Goal: Task Accomplishment & Management: Use online tool/utility

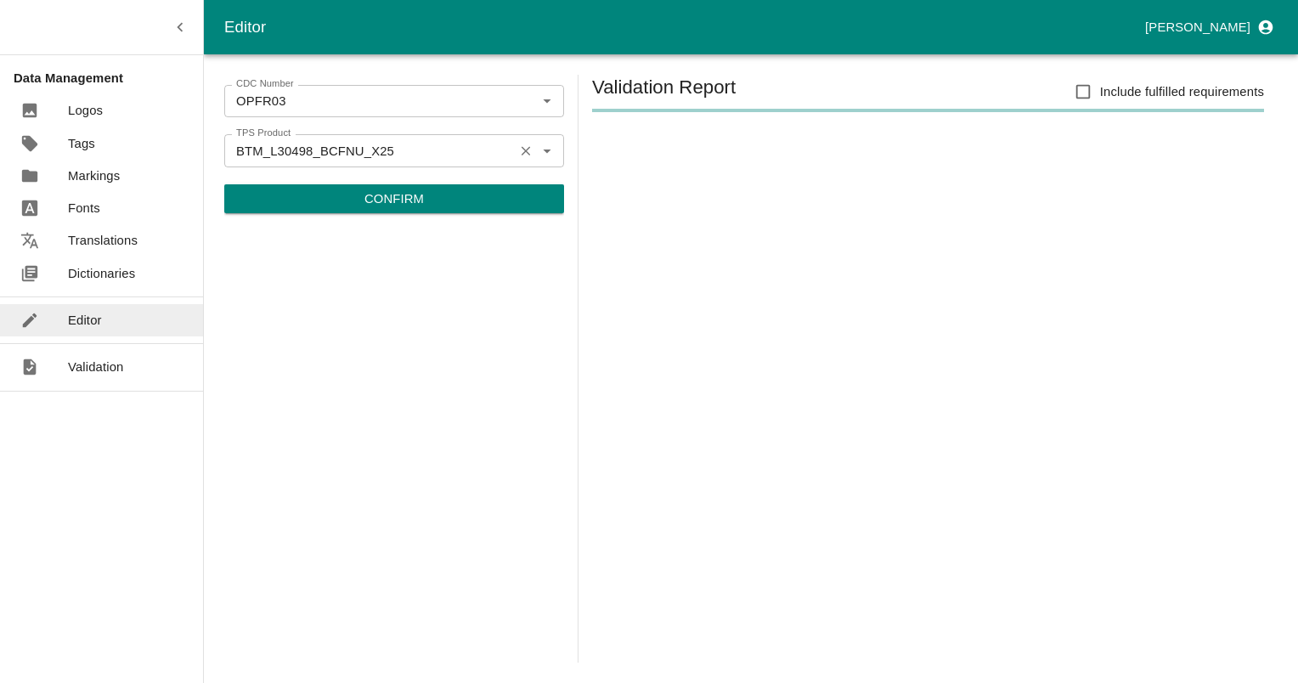
click at [520, 152] on icon "Clear" at bounding box center [526, 151] width 16 height 16
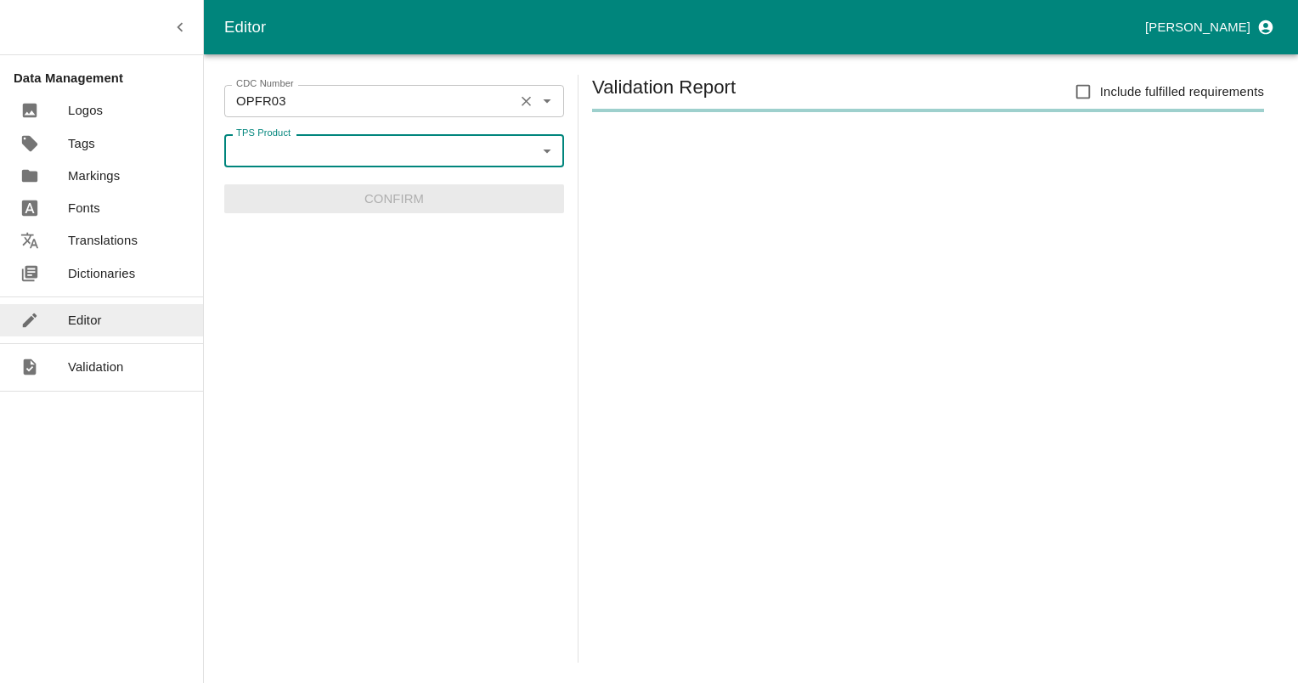
click at [522, 97] on icon "Clear" at bounding box center [526, 101] width 9 height 9
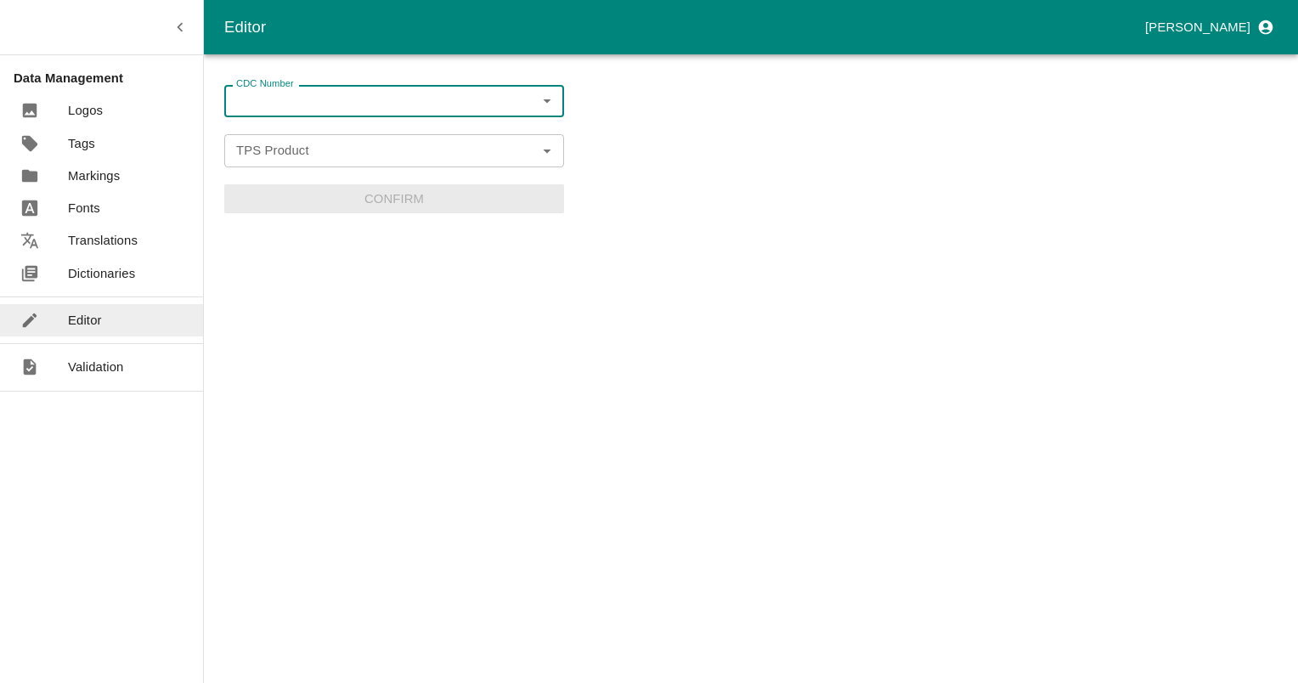
click at [391, 103] on input "CDC Number" at bounding box center [380, 101] width 302 height 22
paste input "ESH982BL"
click at [336, 133] on li "ESH982BL-ALLFLEX" at bounding box center [394, 138] width 340 height 29
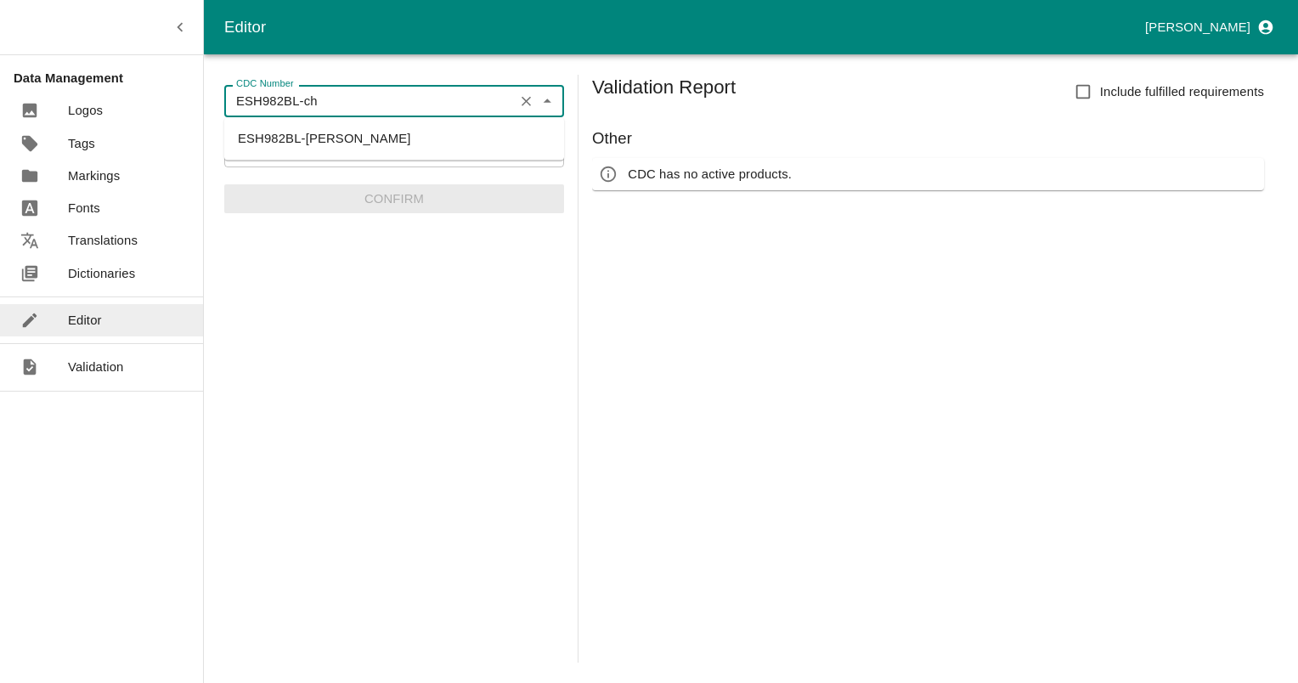
click at [358, 143] on li "ESH982BL-CHEVILLOT" at bounding box center [394, 138] width 340 height 29
type input "ESH982BL-CHEVILLOT"
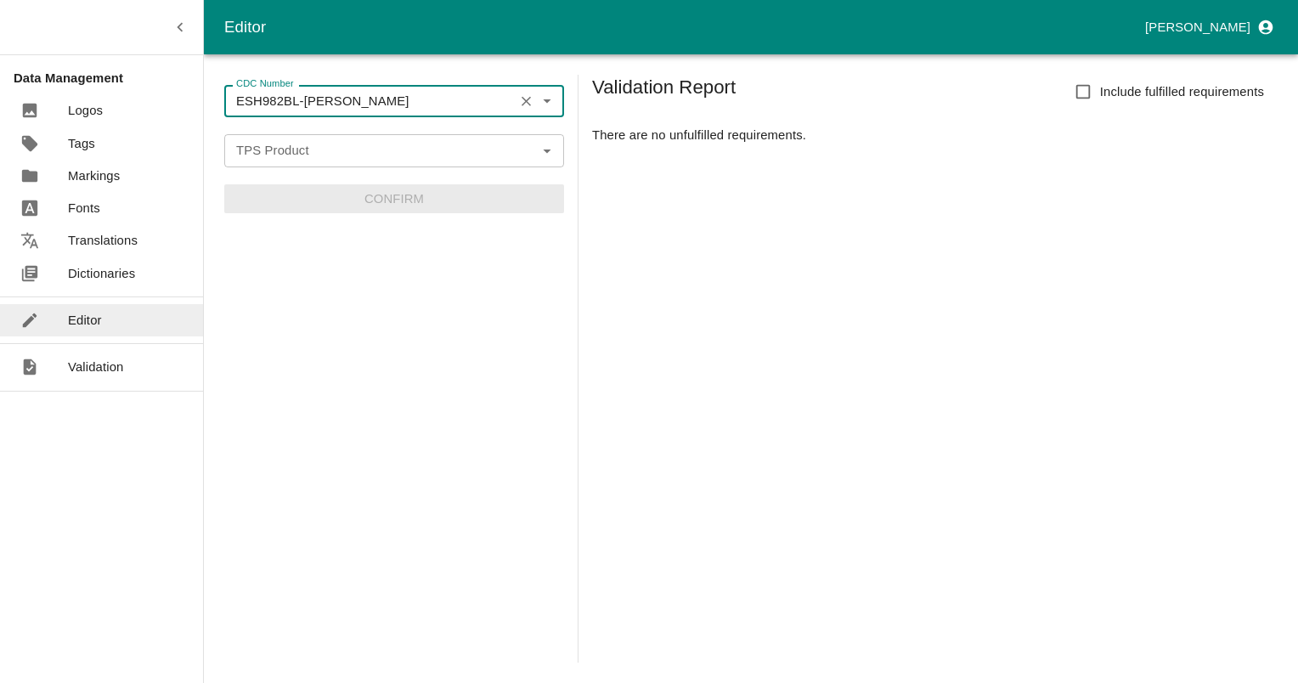
click at [523, 104] on icon "Clear" at bounding box center [526, 101] width 9 height 9
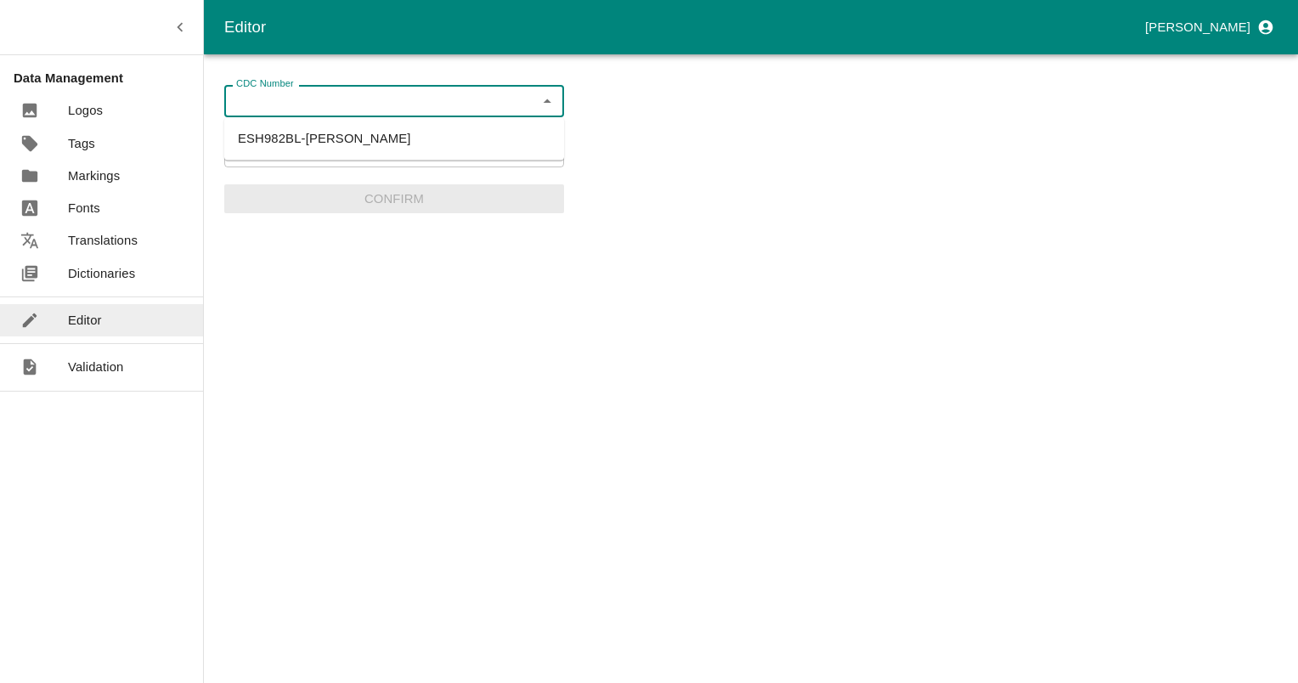
click at [466, 105] on input "CDC Number" at bounding box center [380, 101] width 302 height 22
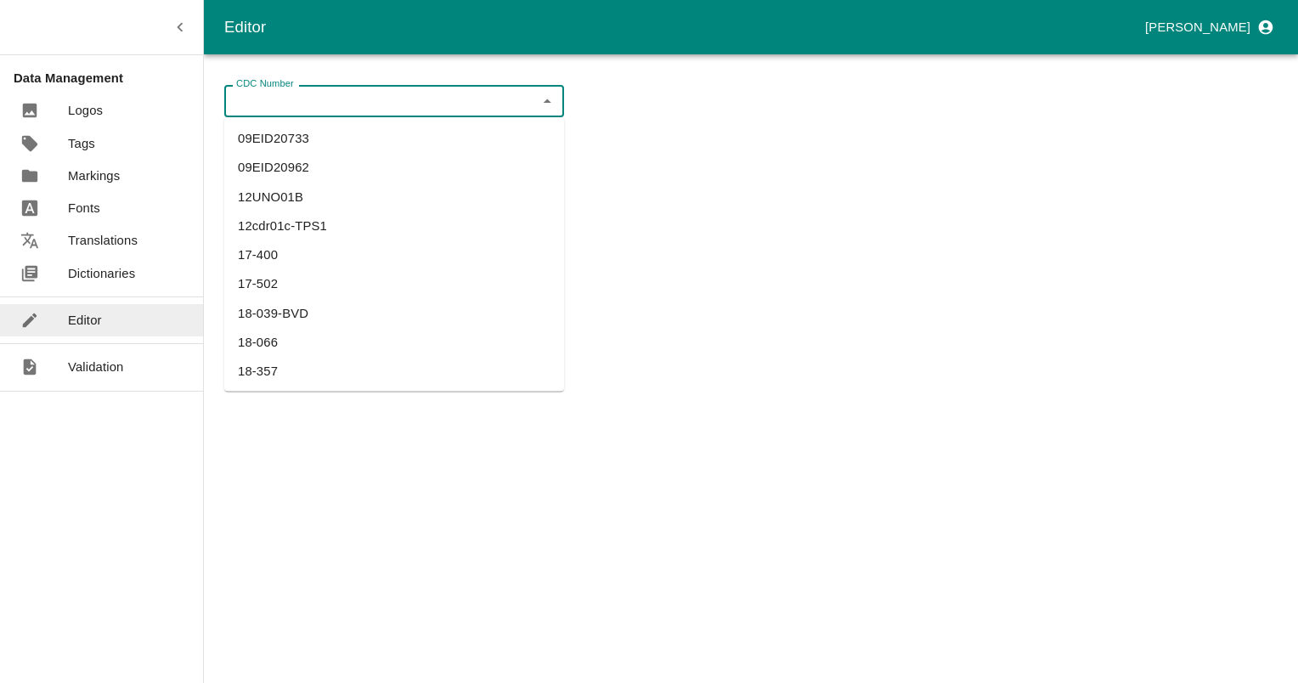
paste input "ESH982BL"
click at [330, 138] on li "ESH982BL-ALLFLEX" at bounding box center [394, 138] width 340 height 29
type input "ESH982BL-ALLFLEX"
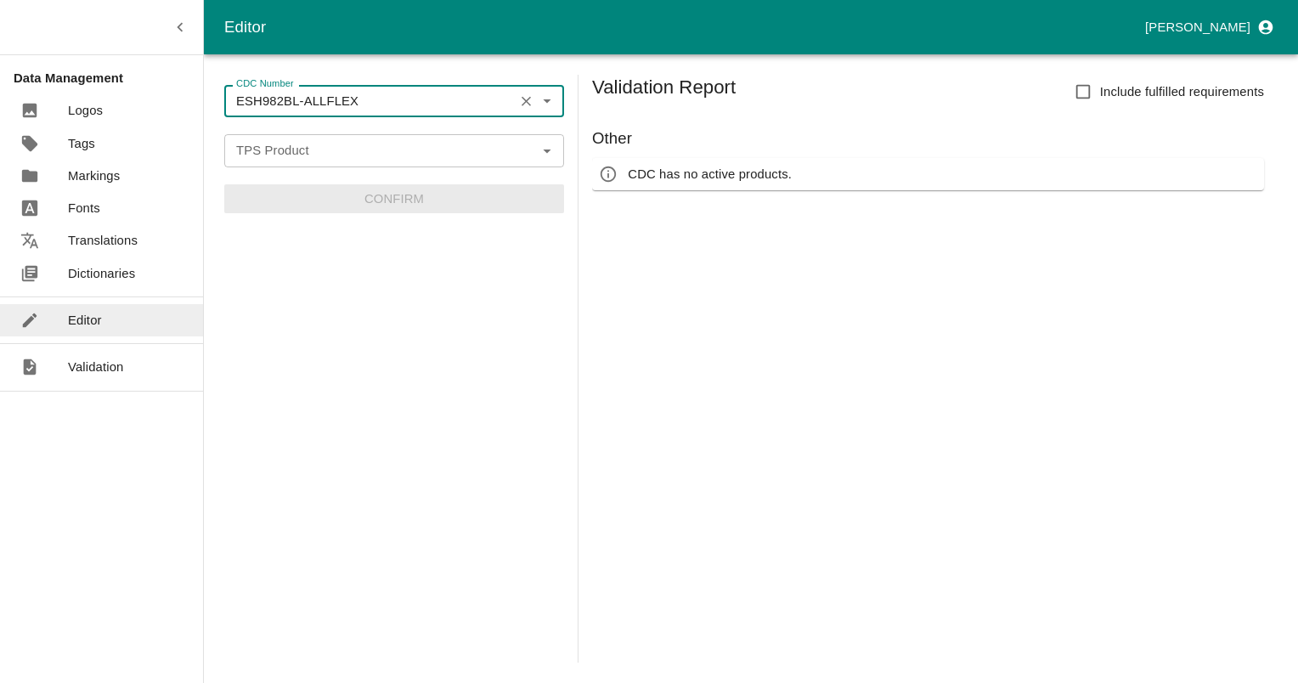
click at [541, 152] on icon "Open" at bounding box center [547, 150] width 19 height 19
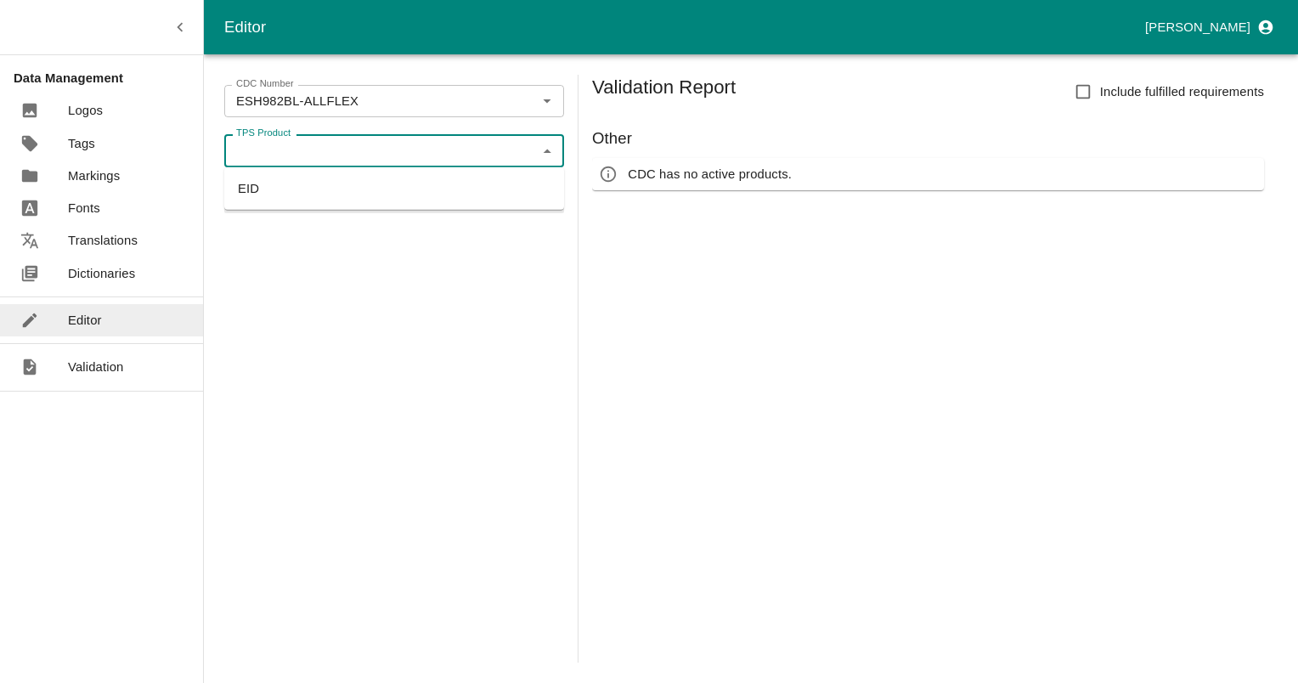
click at [243, 190] on li "EID" at bounding box center [394, 188] width 340 height 29
type input "EID"
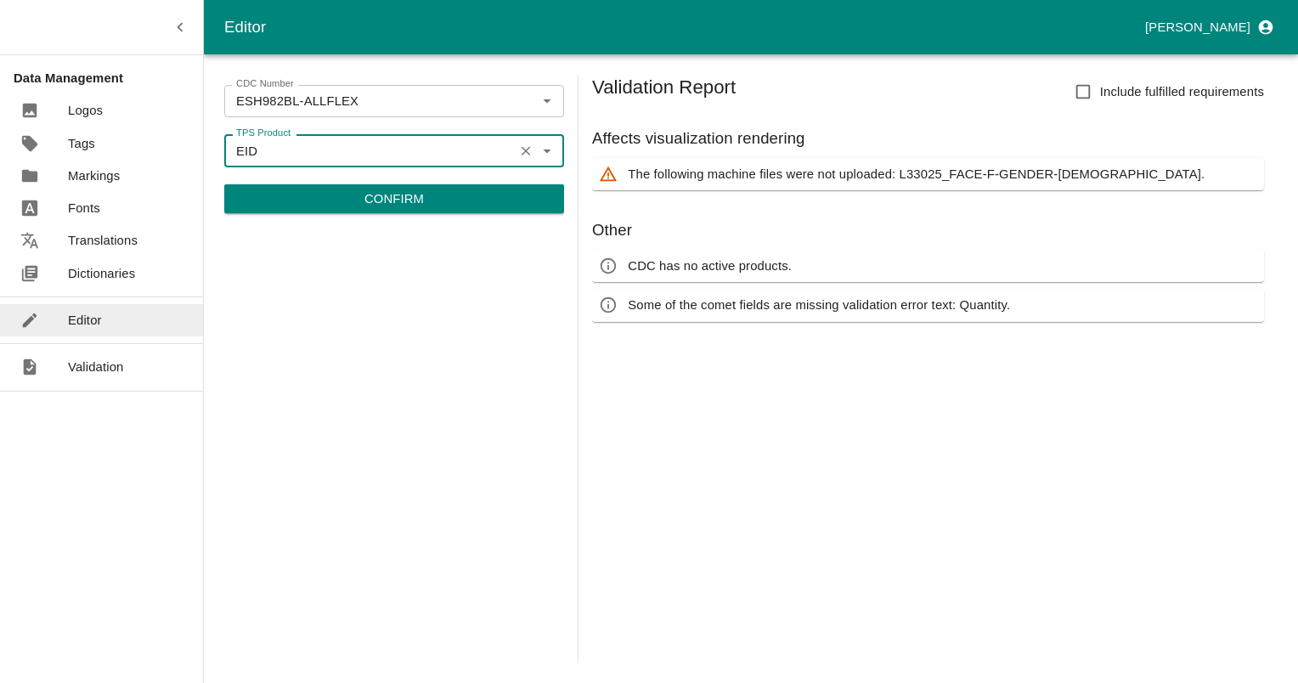
click at [907, 171] on p "The following machine files were not uploaded: L33025_FACE-F-GENDER-F." at bounding box center [916, 174] width 577 height 19
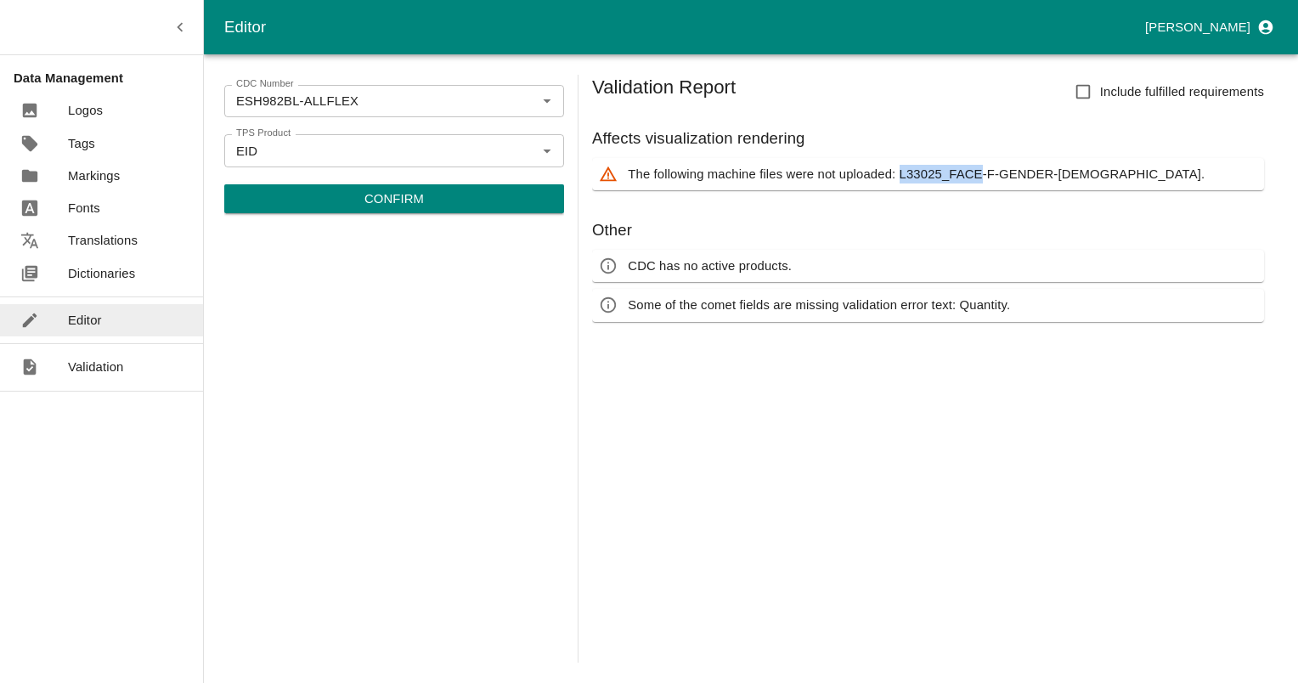
click at [907, 171] on p "The following machine files were not uploaded: L33025_FACE-F-GENDER-F." at bounding box center [916, 174] width 577 height 19
click at [527, 153] on icon "Clear" at bounding box center [526, 151] width 16 height 16
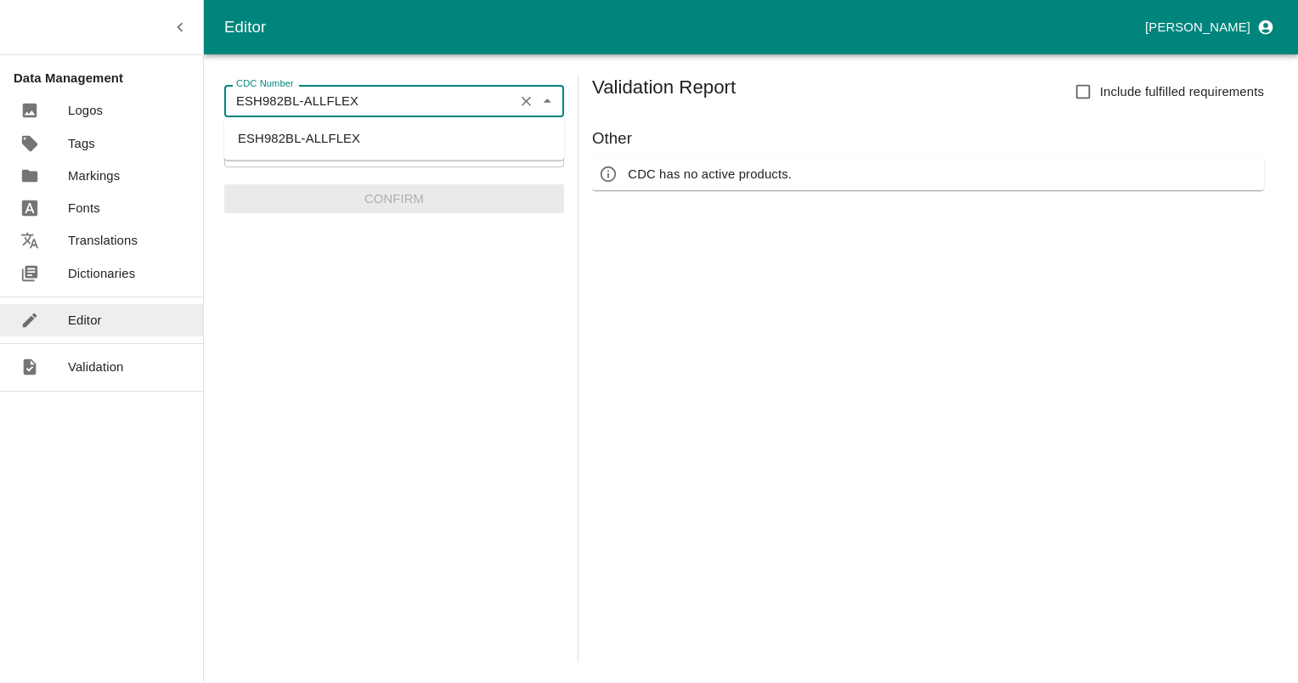
click at [468, 105] on input "ESH982BL-ALLFLEX" at bounding box center [368, 101] width 279 height 22
click at [320, 172] on li "ESH982BL-CHEVILLOT" at bounding box center [394, 168] width 340 height 29
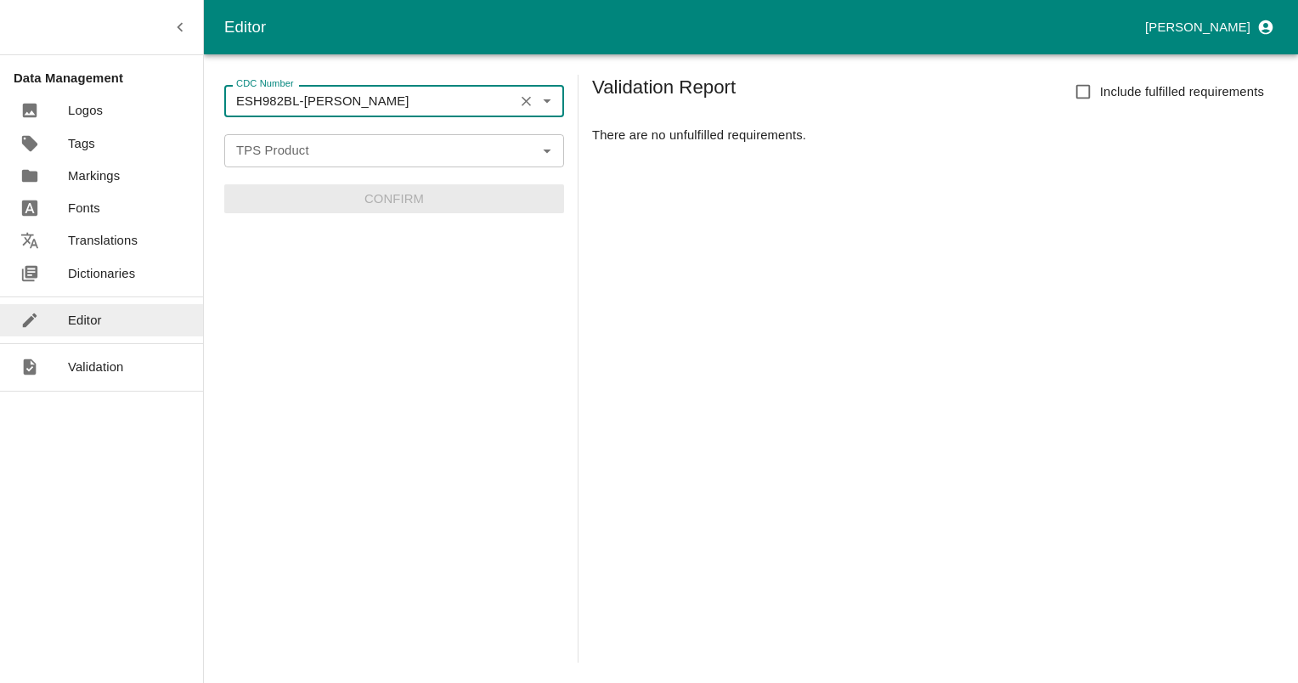
type input "ESH982BL-CHEVILLOT"
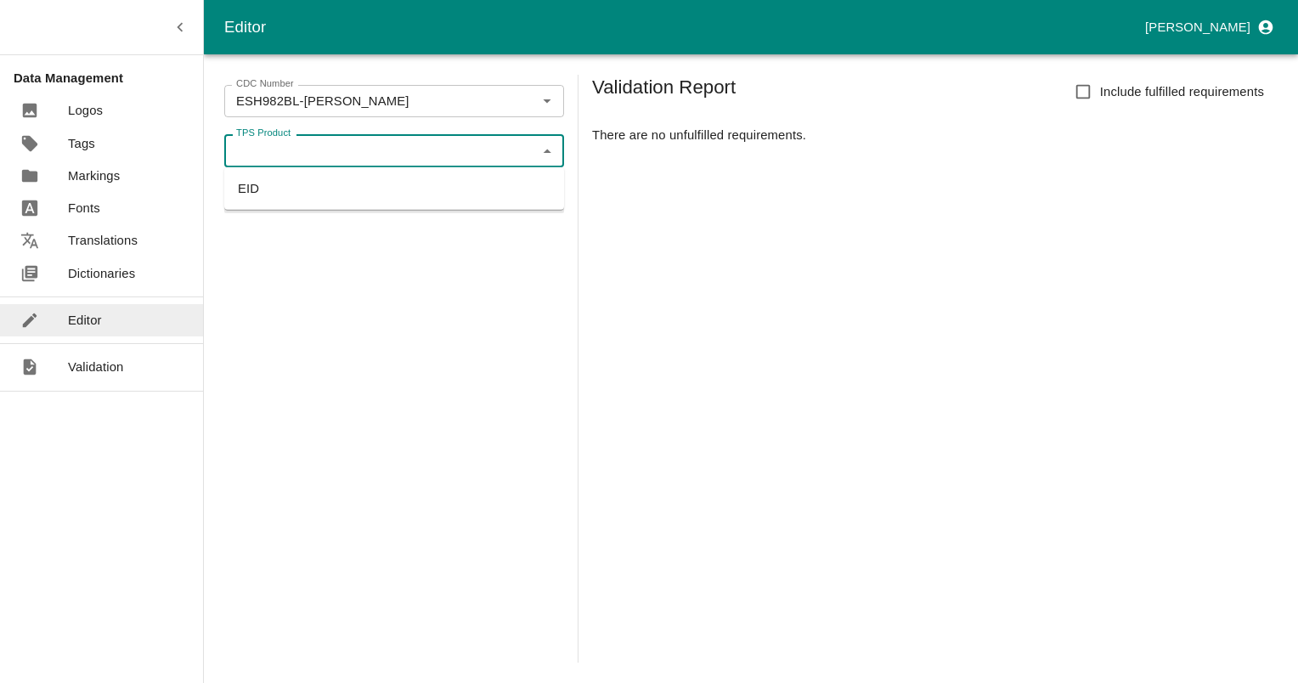
click at [524, 156] on input "TPS Product" at bounding box center [380, 150] width 302 height 22
click at [255, 190] on li "EID" at bounding box center [394, 188] width 340 height 29
type input "EID"
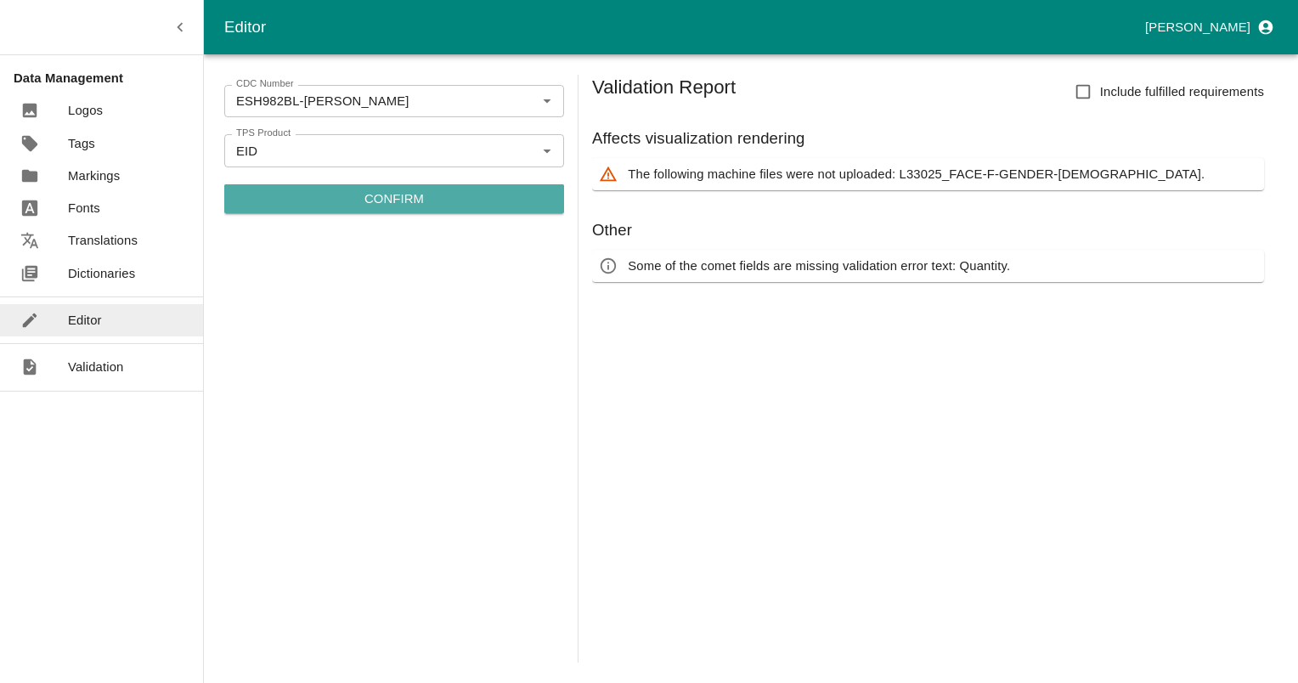
click at [379, 197] on p "Confirm" at bounding box center [393, 198] width 59 height 19
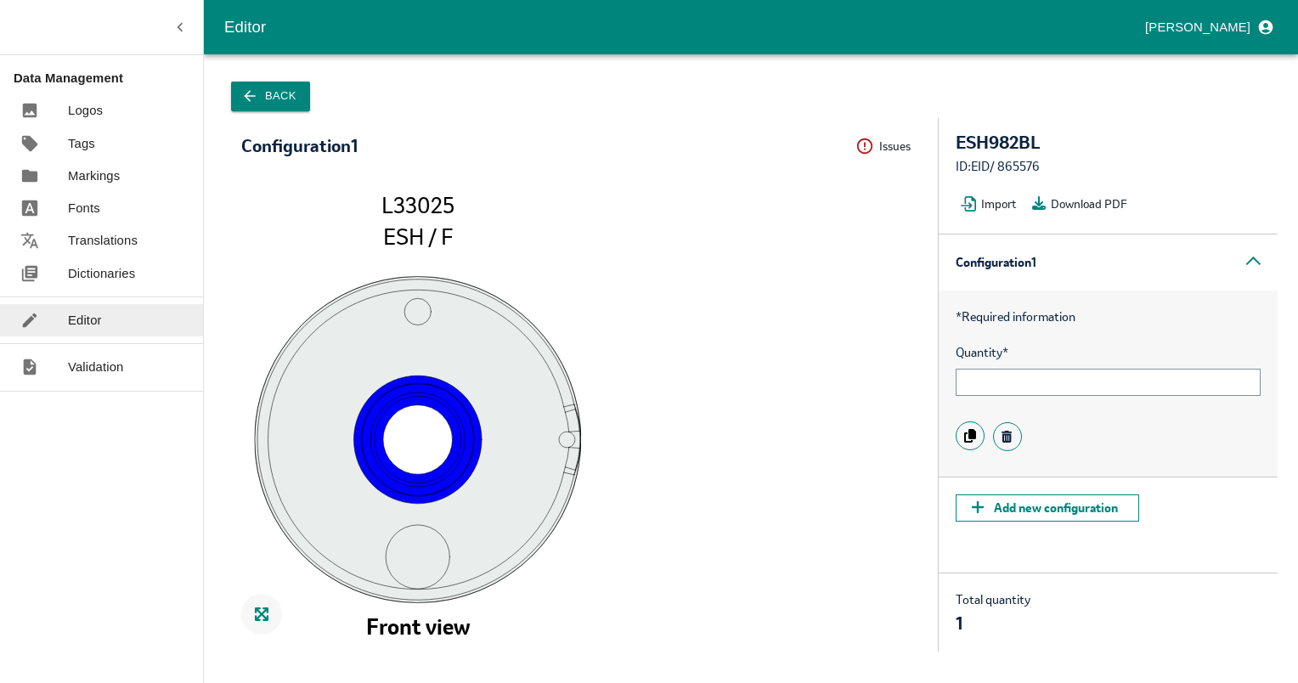
click at [243, 100] on icon "button" at bounding box center [249, 95] width 17 height 17
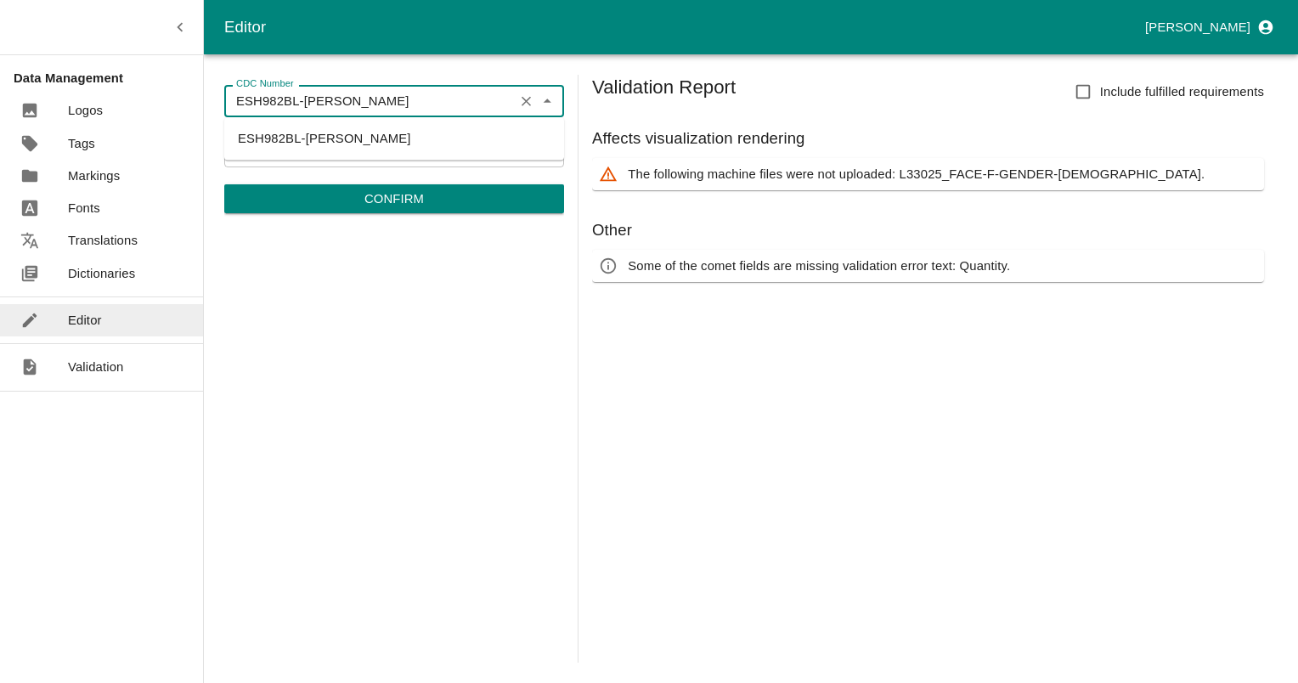
click at [459, 106] on input "ESH982BL-CHEVILLOT" at bounding box center [368, 101] width 279 height 22
click at [336, 99] on input "ESH982BL-CHEVILLOT" at bounding box center [368, 101] width 279 height 22
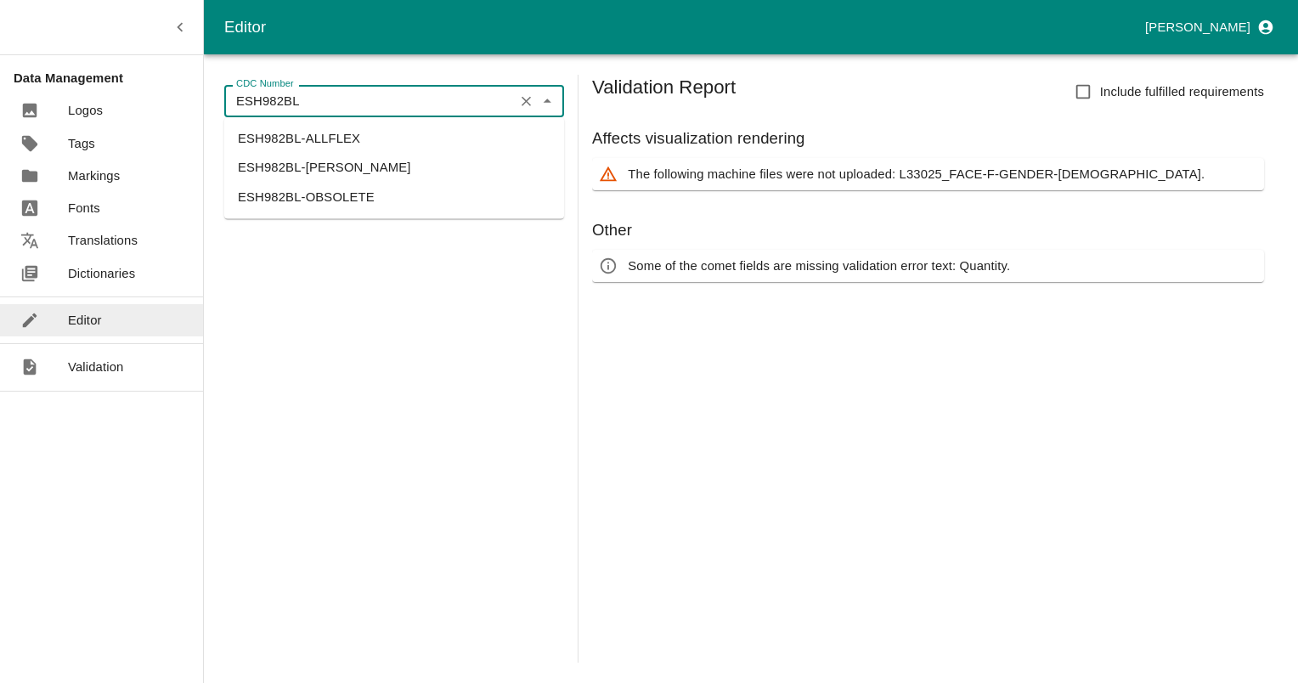
click at [326, 130] on li "ESH982BL-ALLFLEX" at bounding box center [394, 138] width 340 height 29
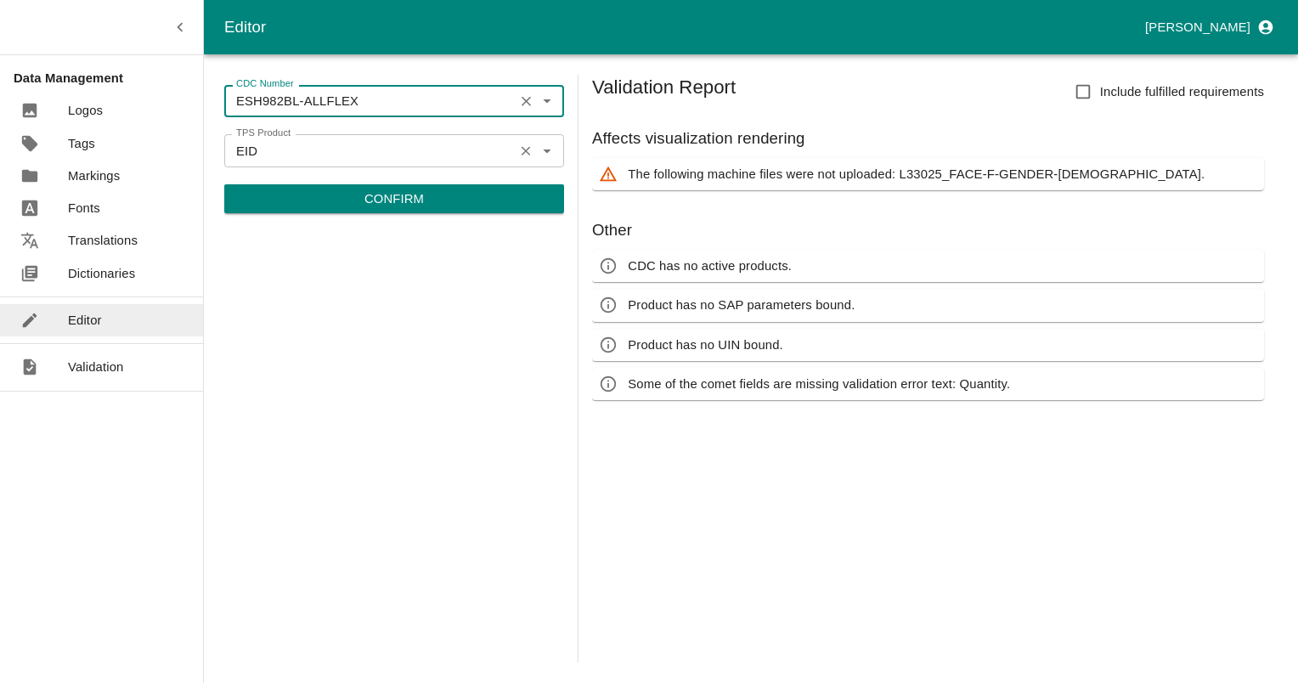
click at [522, 151] on icon "Clear" at bounding box center [526, 151] width 16 height 16
type input "ESH982BL-ALLFLEX"
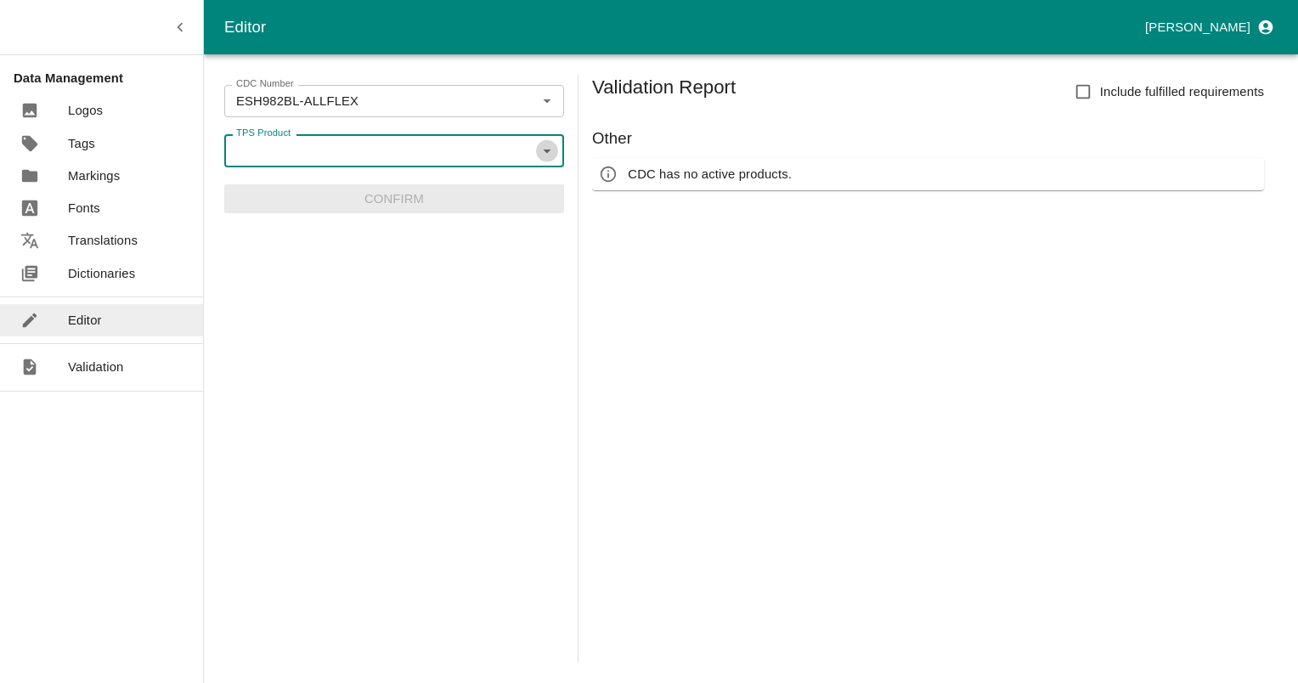
click at [550, 150] on icon "Open" at bounding box center [547, 150] width 19 height 19
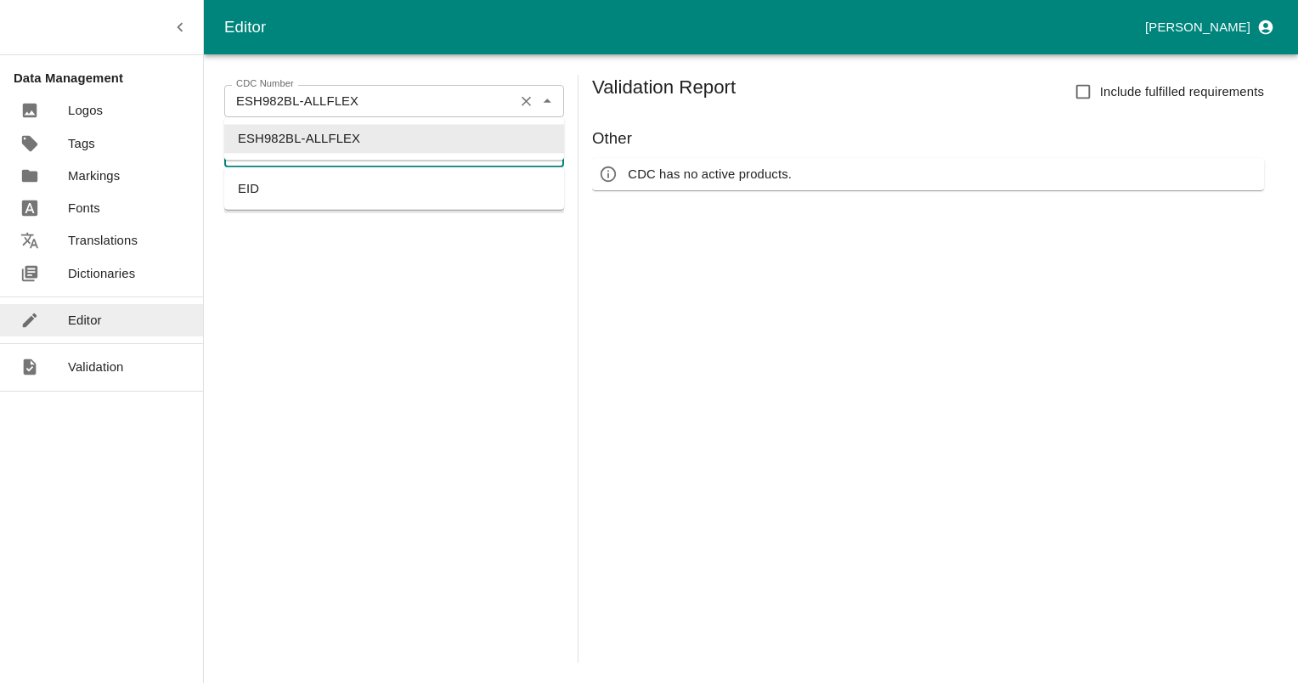
click at [497, 114] on div "ESH982BL-ALLFLEX CDC Number" at bounding box center [394, 101] width 340 height 32
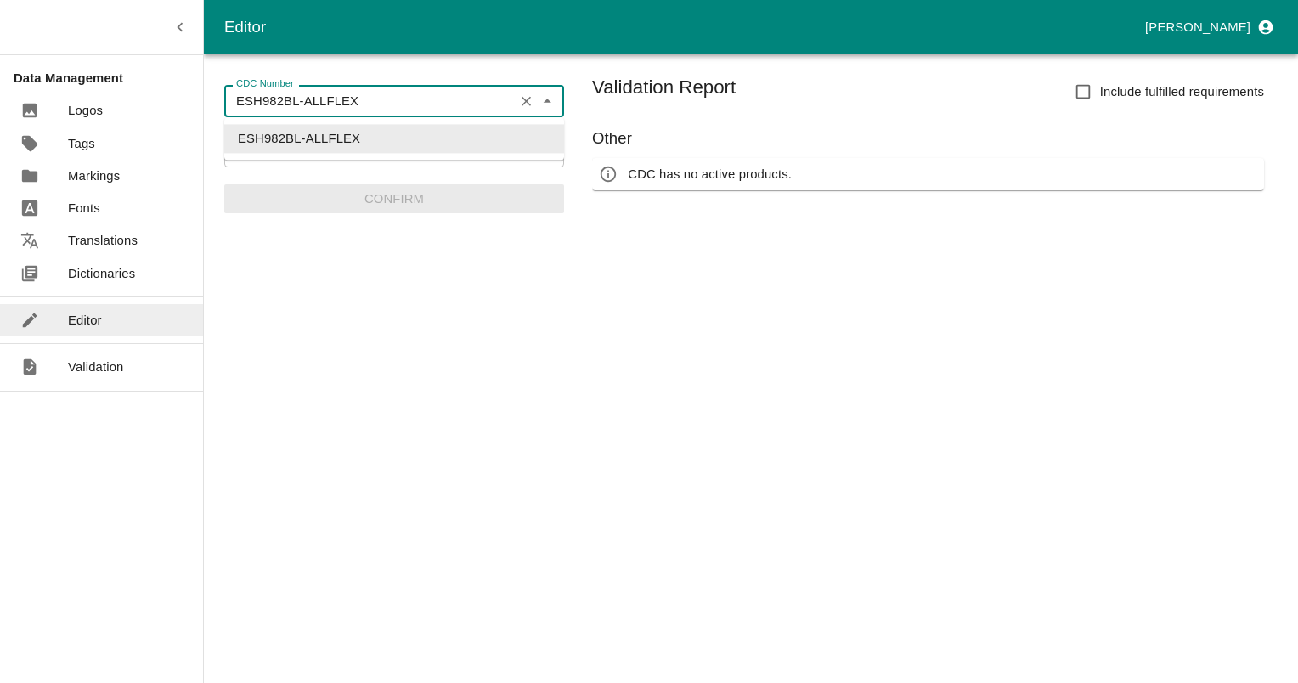
click at [483, 99] on input "ESH982BL-ALLFLEX" at bounding box center [368, 101] width 279 height 22
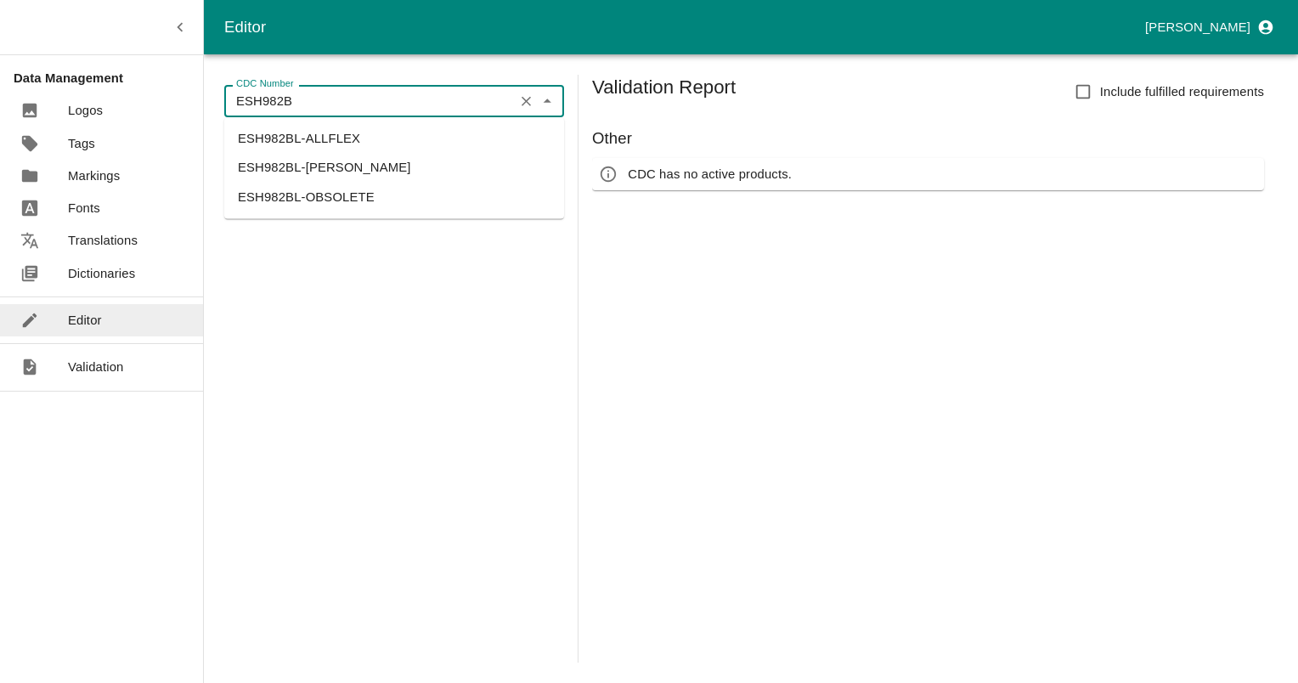
click at [383, 161] on li "ESH982BL-CHEVILLOT" at bounding box center [394, 168] width 340 height 29
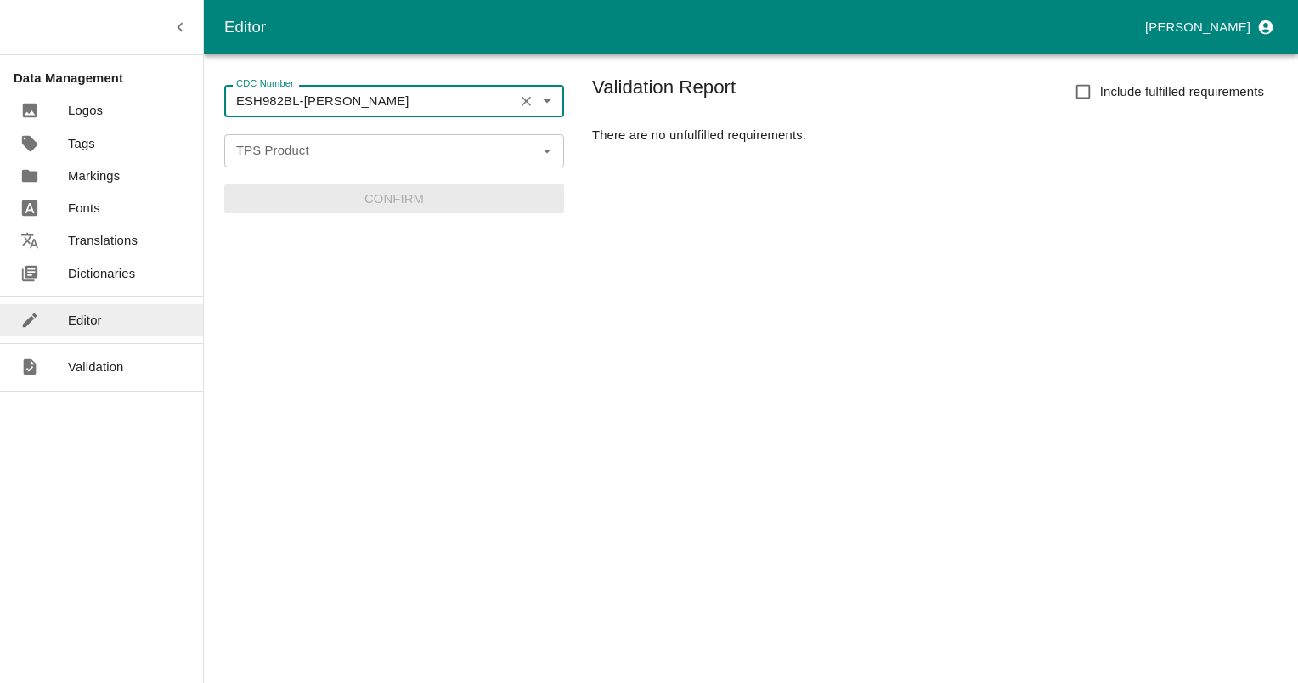
type input "ESH982BL-CHEVILLOT"
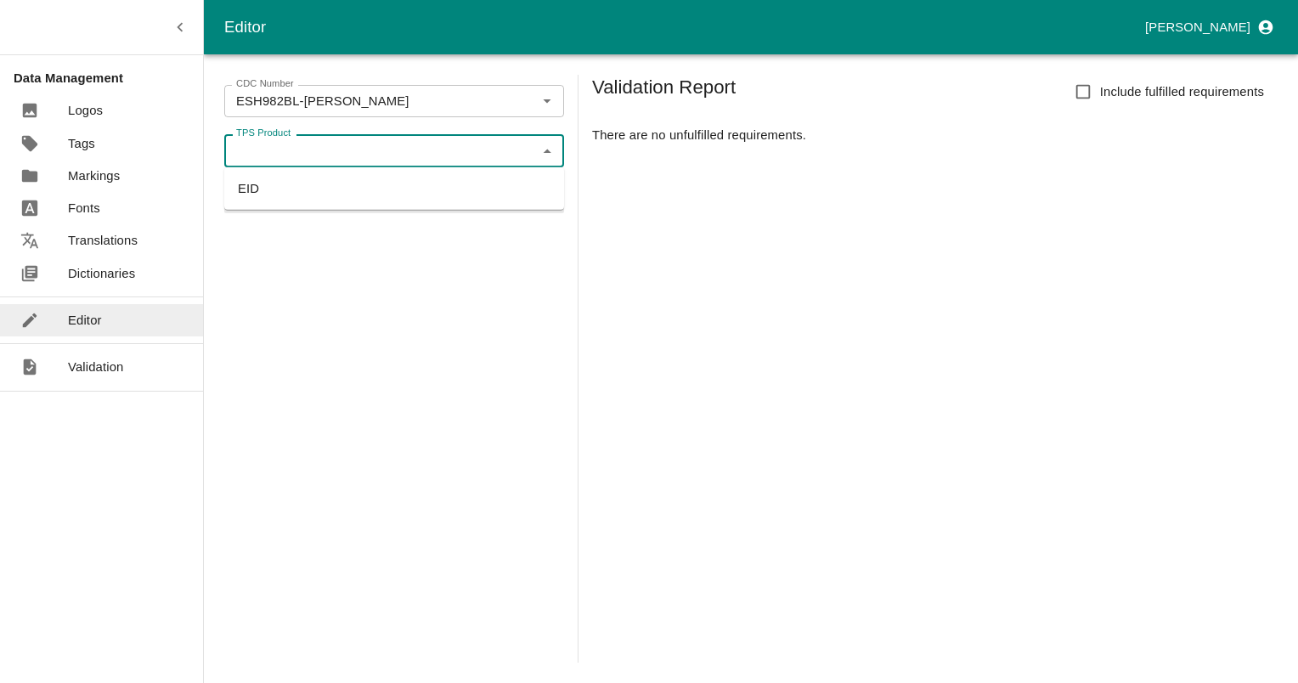
click at [490, 146] on input "TPS Product" at bounding box center [380, 150] width 302 height 22
click at [346, 194] on li "EID" at bounding box center [394, 188] width 340 height 29
type input "EID"
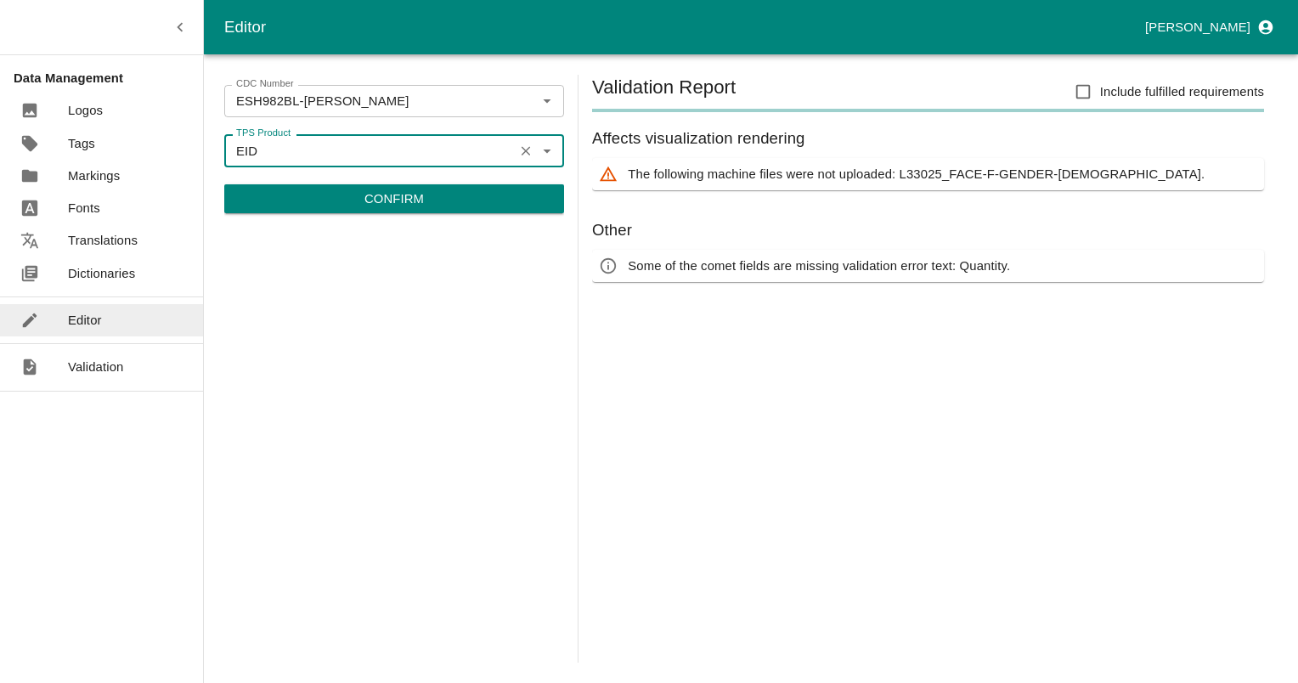
click at [387, 195] on p "Confirm" at bounding box center [393, 198] width 59 height 19
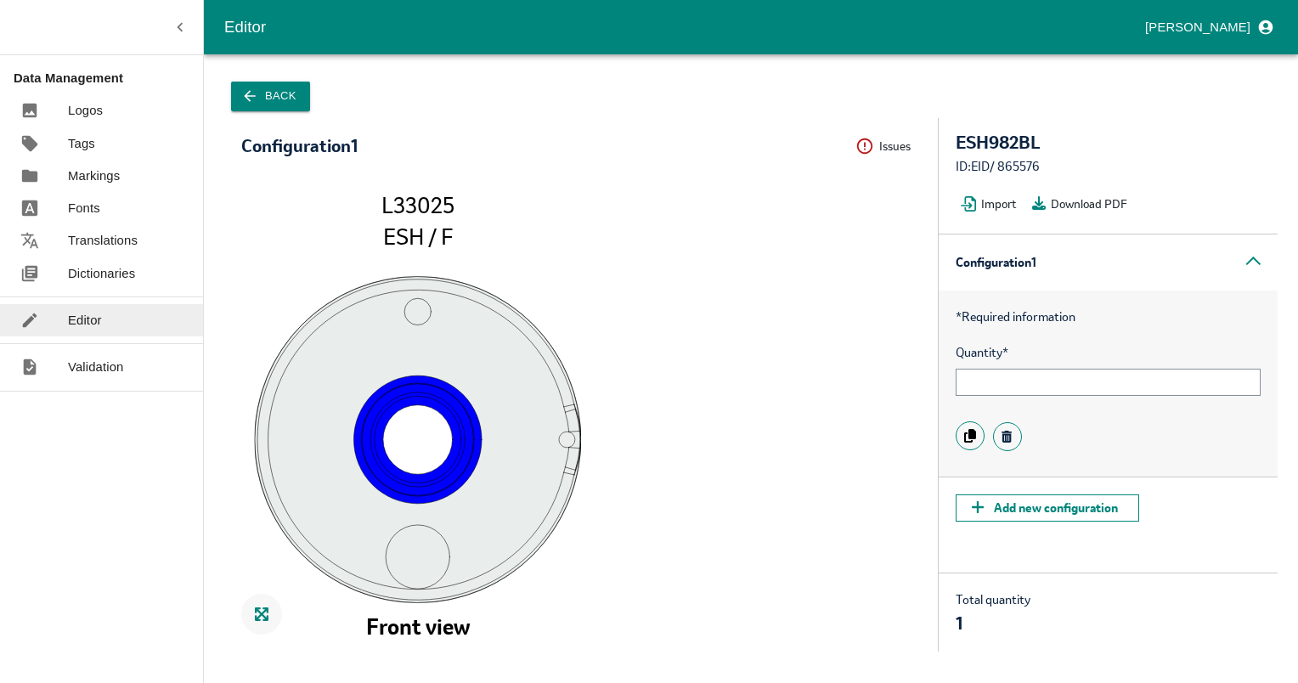
click at [1030, 166] on div "ID: EID / 865576" at bounding box center [1108, 166] width 305 height 19
copy div "865576"
click at [244, 108] on button "Back" at bounding box center [270, 97] width 79 height 30
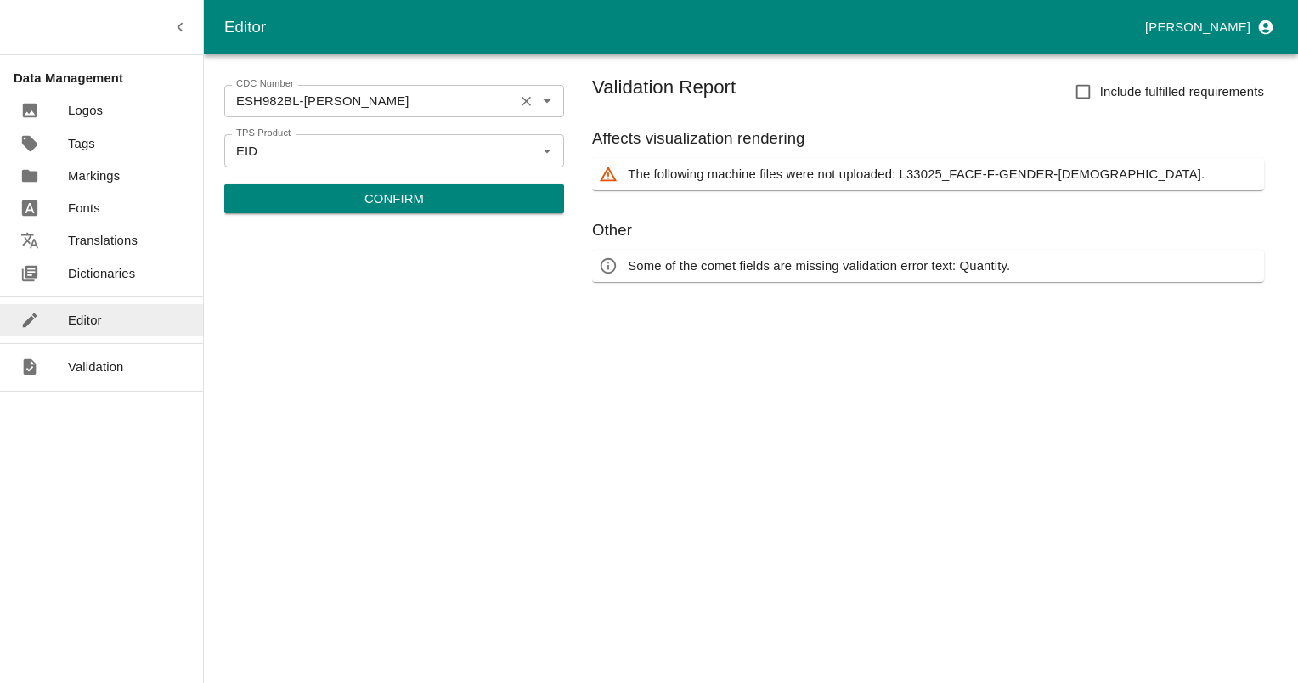
click at [437, 107] on input "ESH982BL-CHEVILLOT" at bounding box center [368, 101] width 279 height 22
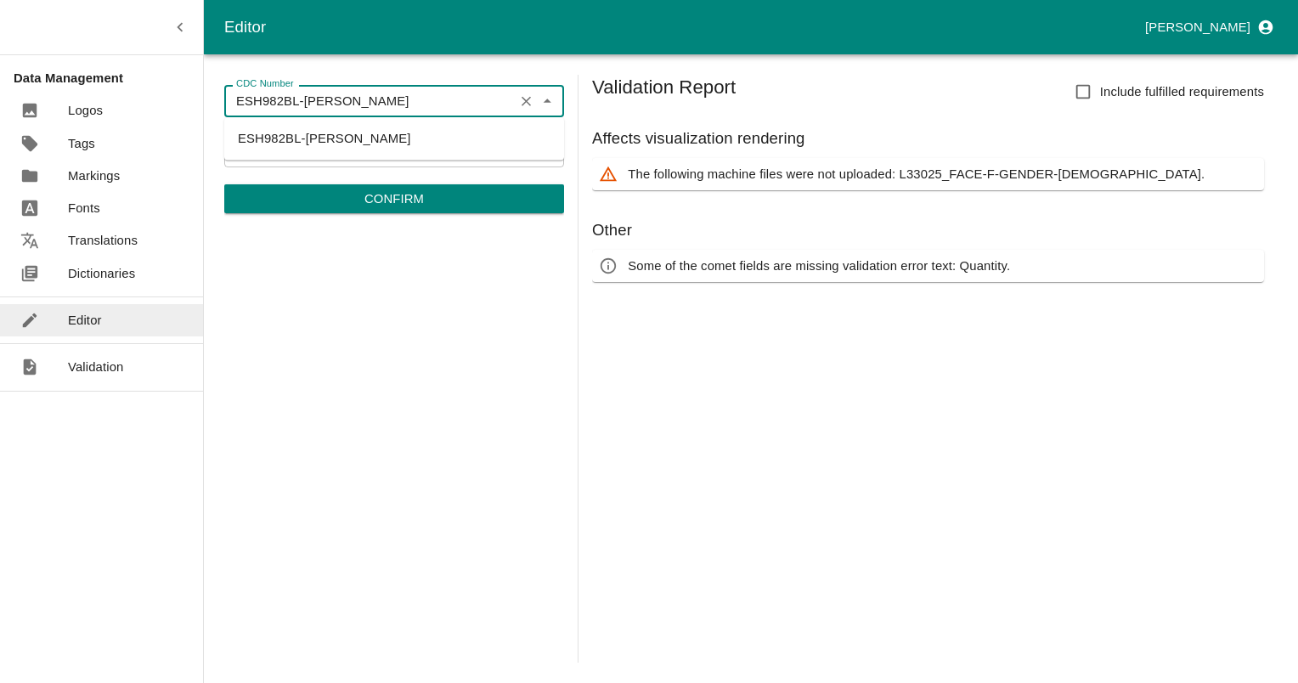
click at [437, 107] on input "ESH982BL-CHEVILLOT" at bounding box center [368, 101] width 279 height 22
click at [442, 95] on input "ESH982BL-CHEVILLOT" at bounding box center [368, 101] width 279 height 22
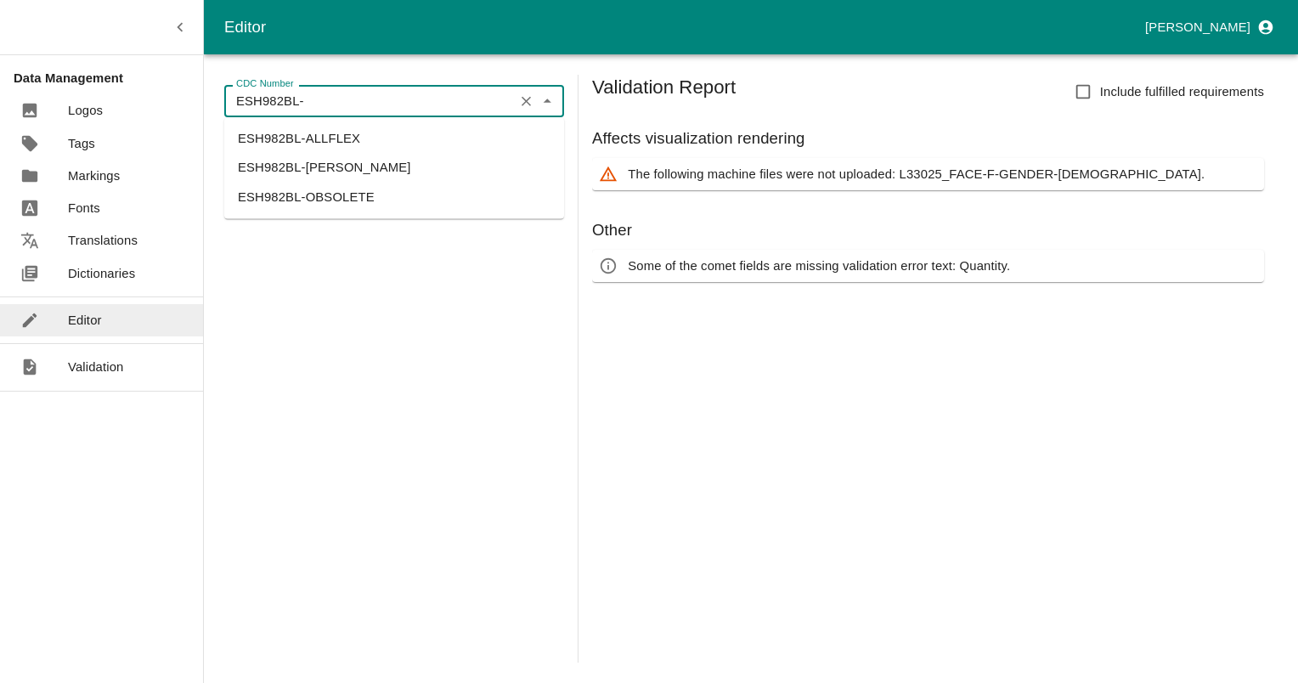
click at [345, 193] on li "ESH982BL-OBSOLETE" at bounding box center [394, 197] width 340 height 29
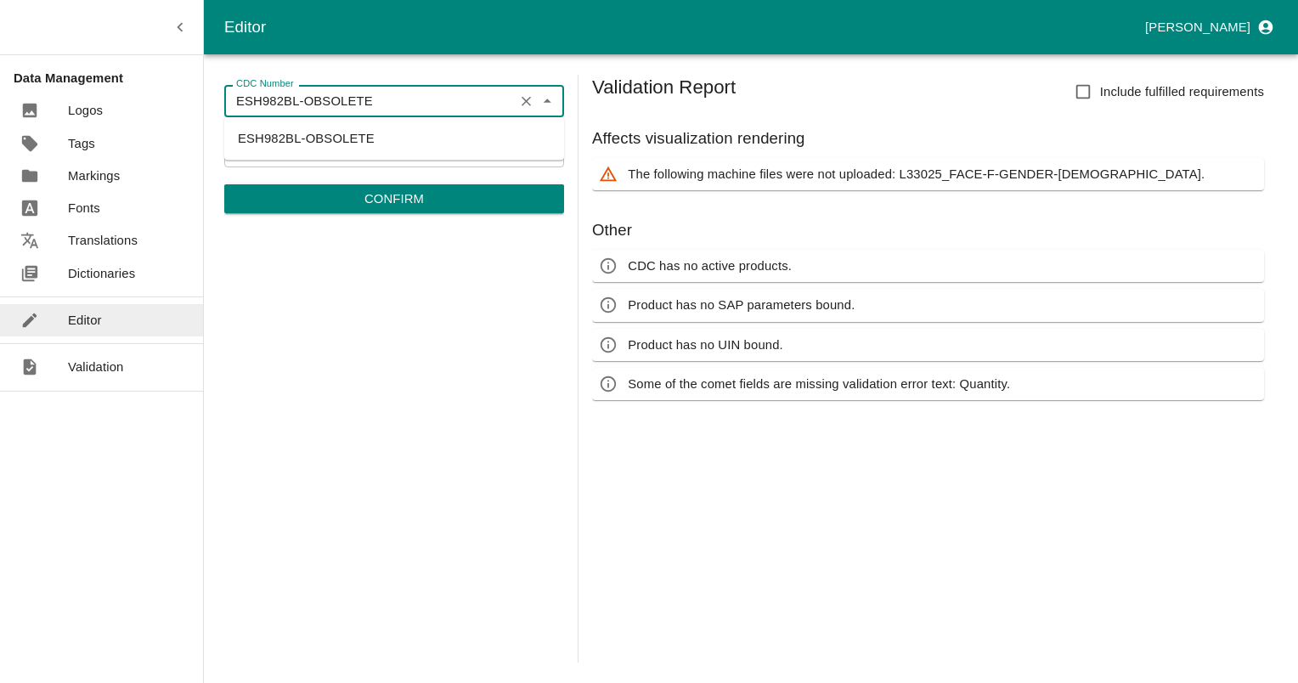
drag, startPoint x: 377, startPoint y: 93, endPoint x: 301, endPoint y: 104, distance: 77.1
click at [301, 104] on input "ESH982BL-OBSOLETE" at bounding box center [368, 101] width 279 height 22
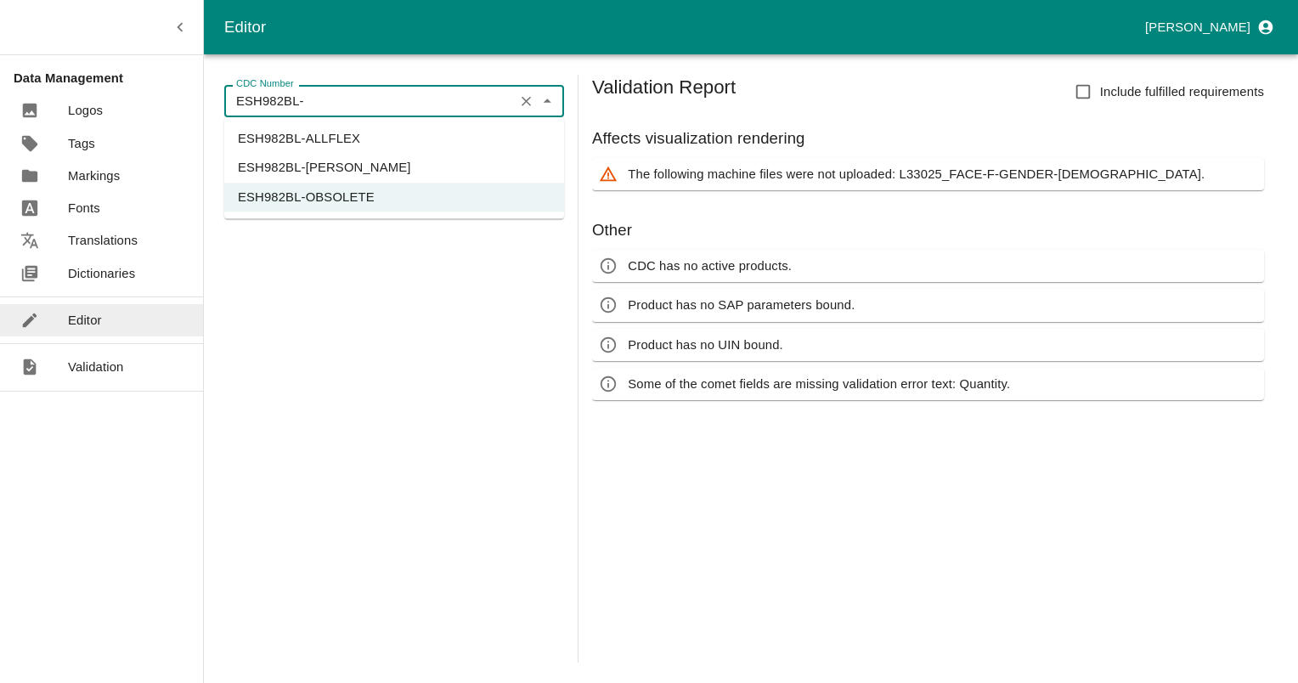
click at [298, 148] on li "ESH982BL-ALLFLEX" at bounding box center [394, 138] width 340 height 29
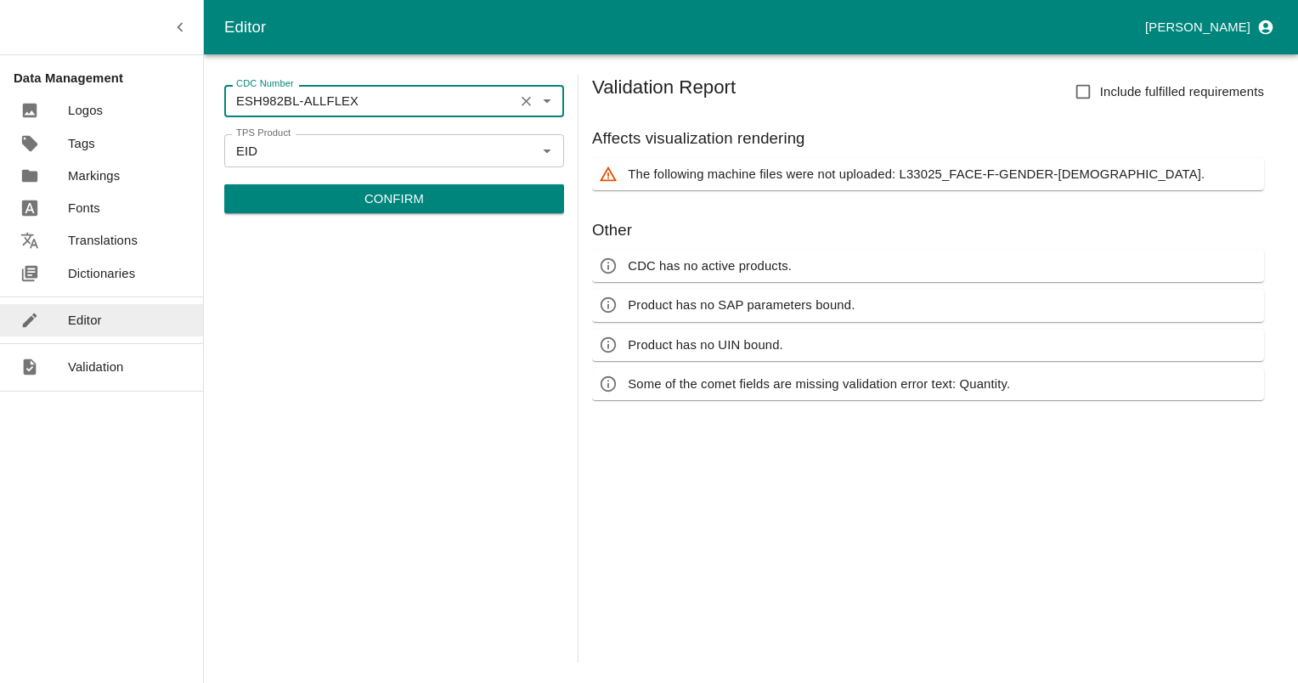
type input "ESH982BL-ALLFLEX"
click at [418, 198] on p "Confirm" at bounding box center [393, 198] width 59 height 19
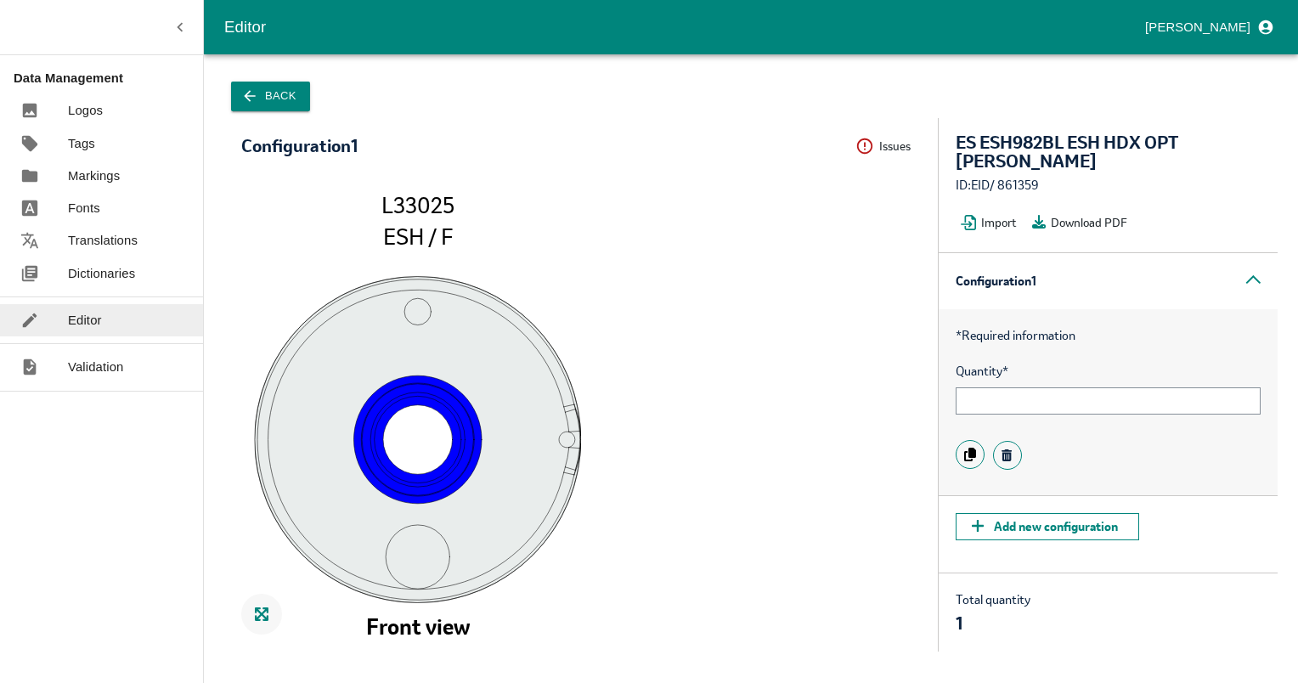
click at [245, 100] on icon "button" at bounding box center [249, 95] width 17 height 17
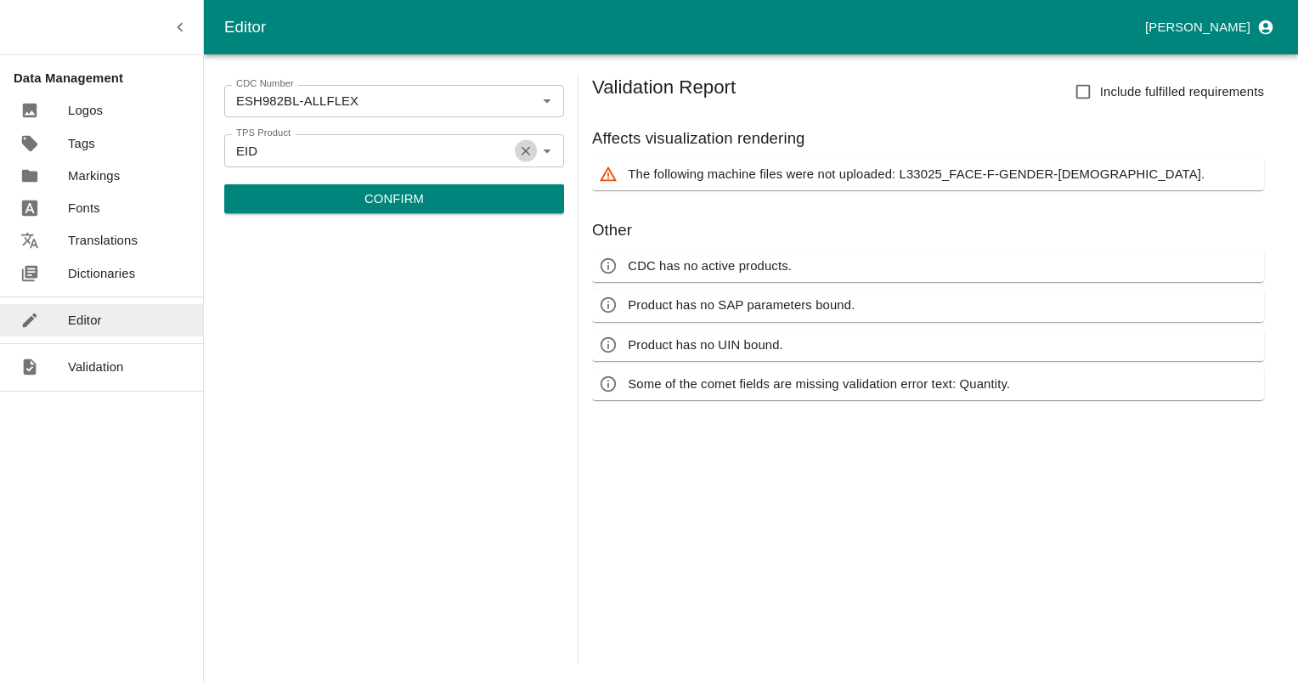
click at [527, 149] on icon "Clear" at bounding box center [526, 150] width 9 height 9
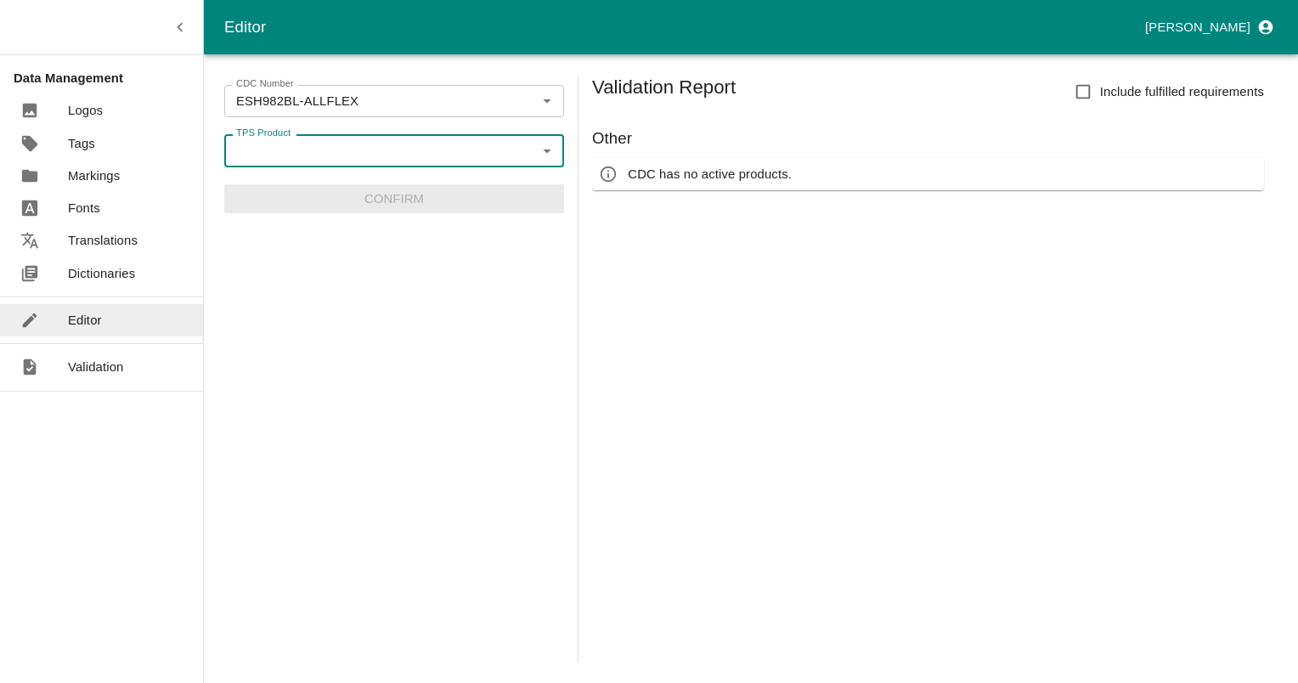
click at [541, 155] on icon "Open" at bounding box center [547, 150] width 19 height 19
click at [241, 188] on li "EID" at bounding box center [394, 188] width 340 height 29
type input "EID"
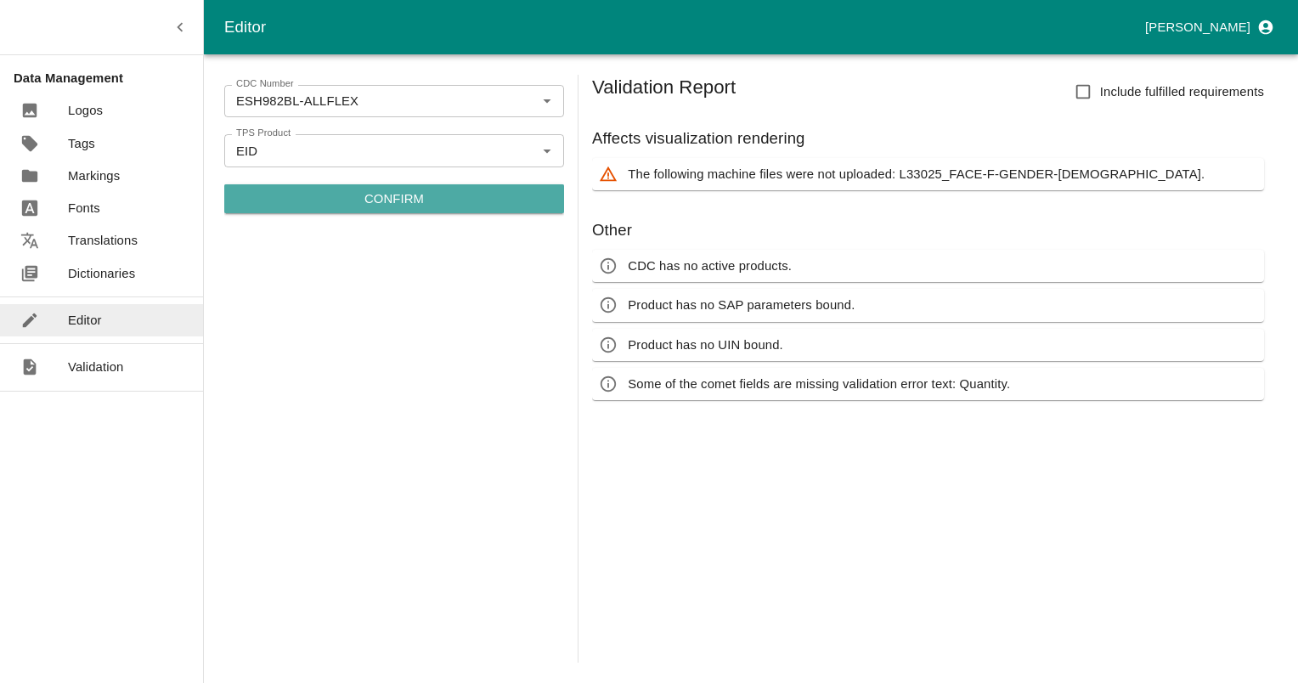
click at [382, 195] on p "Confirm" at bounding box center [393, 198] width 59 height 19
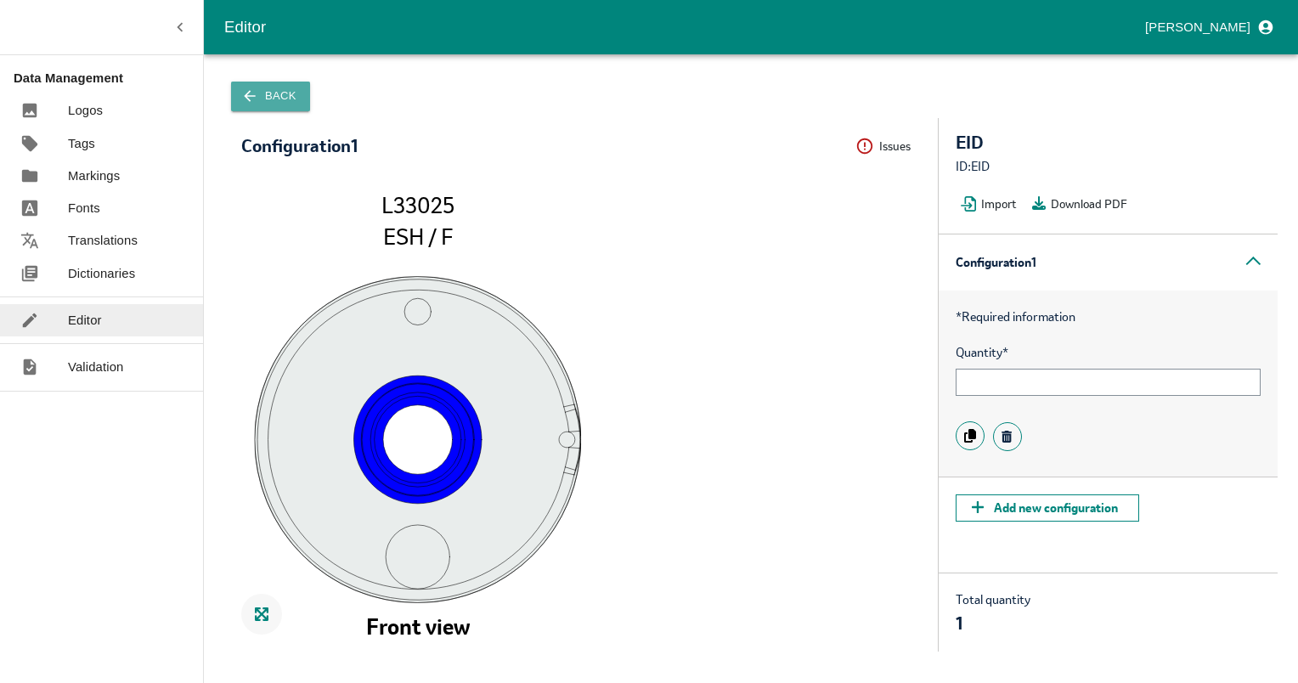
click at [279, 85] on button "Back" at bounding box center [270, 97] width 79 height 30
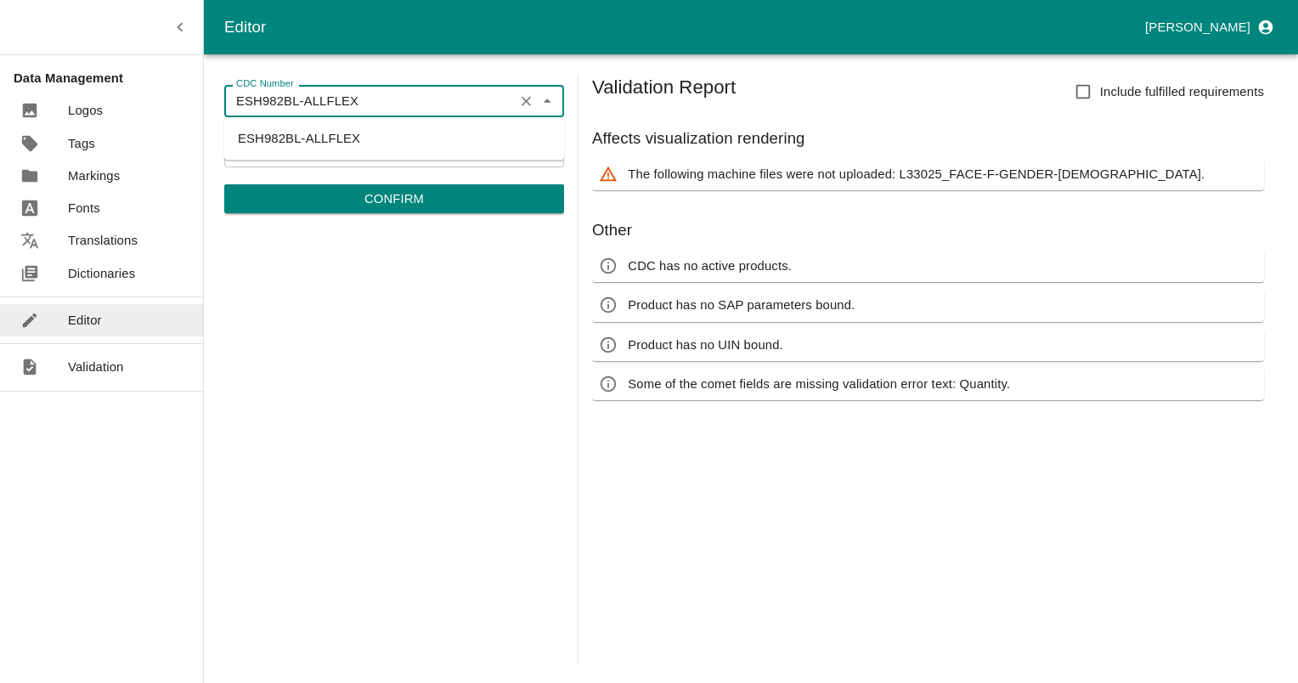
drag, startPoint x: 293, startPoint y: 95, endPoint x: 234, endPoint y: 92, distance: 58.7
click at [234, 92] on input "ESH982BL-ALLFLEX" at bounding box center [368, 101] width 279 height 22
click at [415, 206] on p "Confirm" at bounding box center [393, 198] width 59 height 19
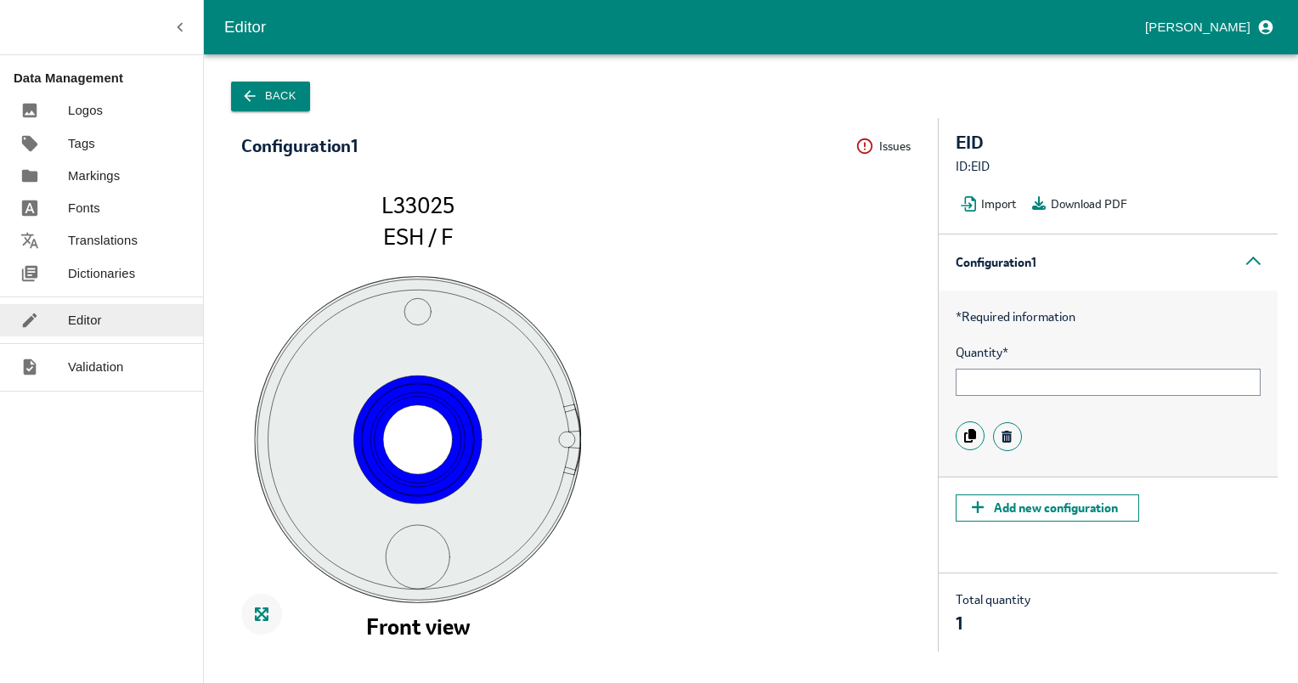
click at [238, 95] on button "Back" at bounding box center [270, 97] width 79 height 30
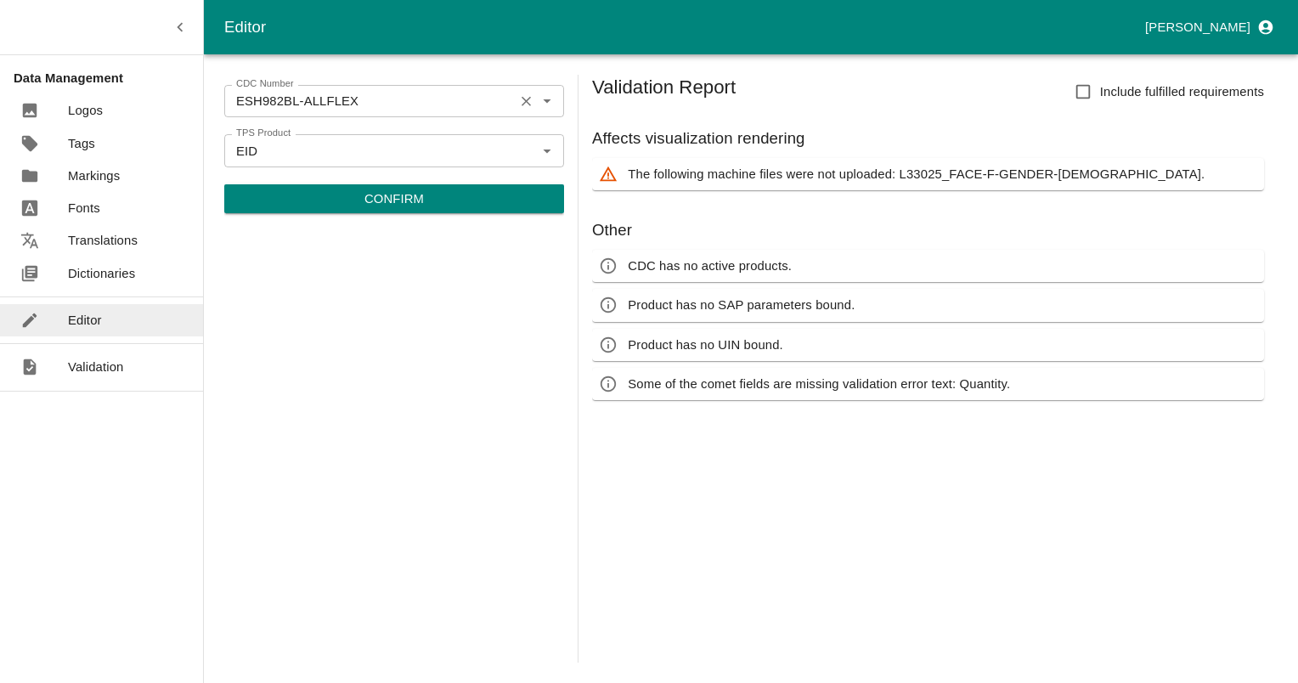
click at [413, 99] on input "ESH982BL-ALLFLEX" at bounding box center [368, 101] width 279 height 22
click at [414, 99] on input "ESH982BL-ALLFLEX" at bounding box center [368, 101] width 279 height 22
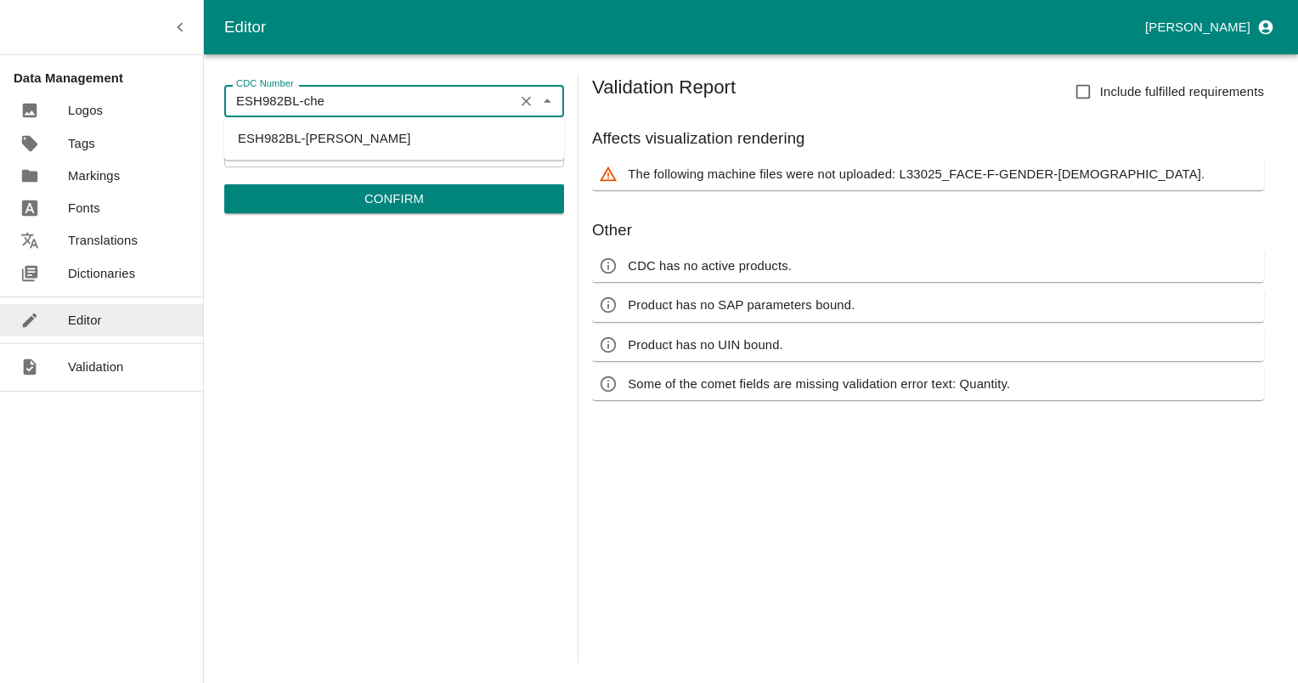
click at [334, 136] on li "ESH982BL-CHEVILLOT" at bounding box center [394, 138] width 340 height 29
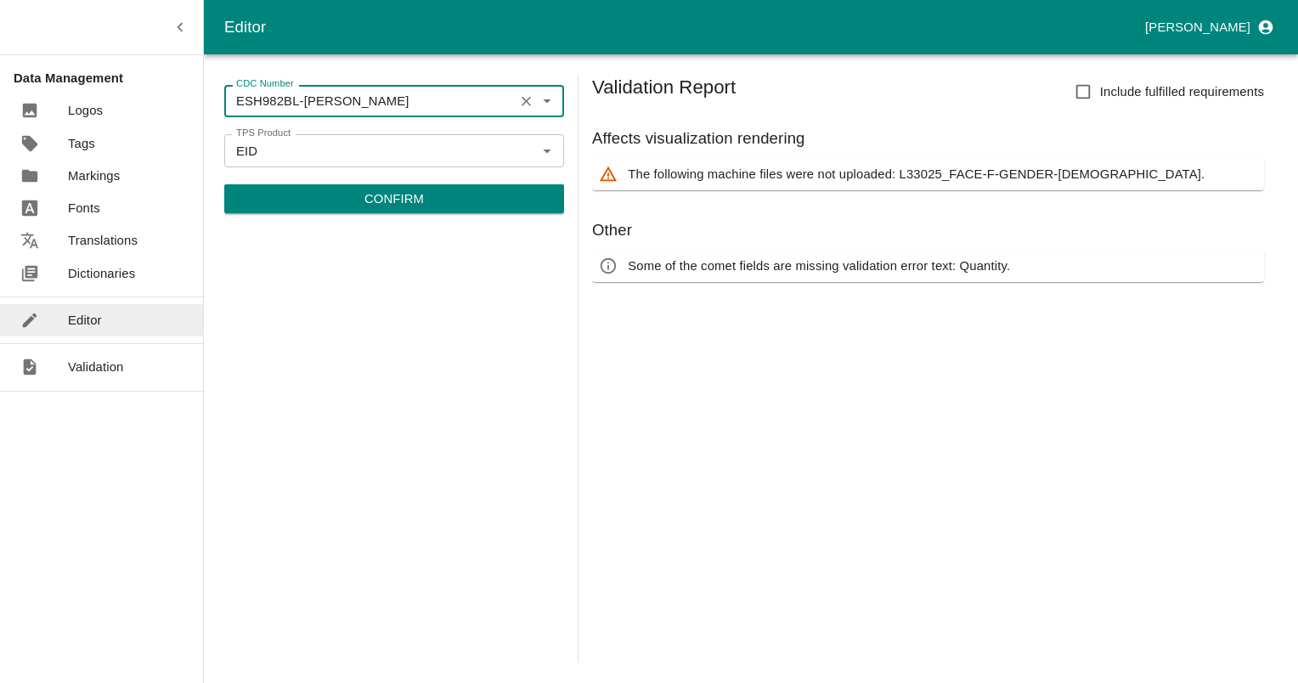
type input "ESH982BL-CHEVILLOT"
click at [398, 205] on p "Confirm" at bounding box center [393, 198] width 59 height 19
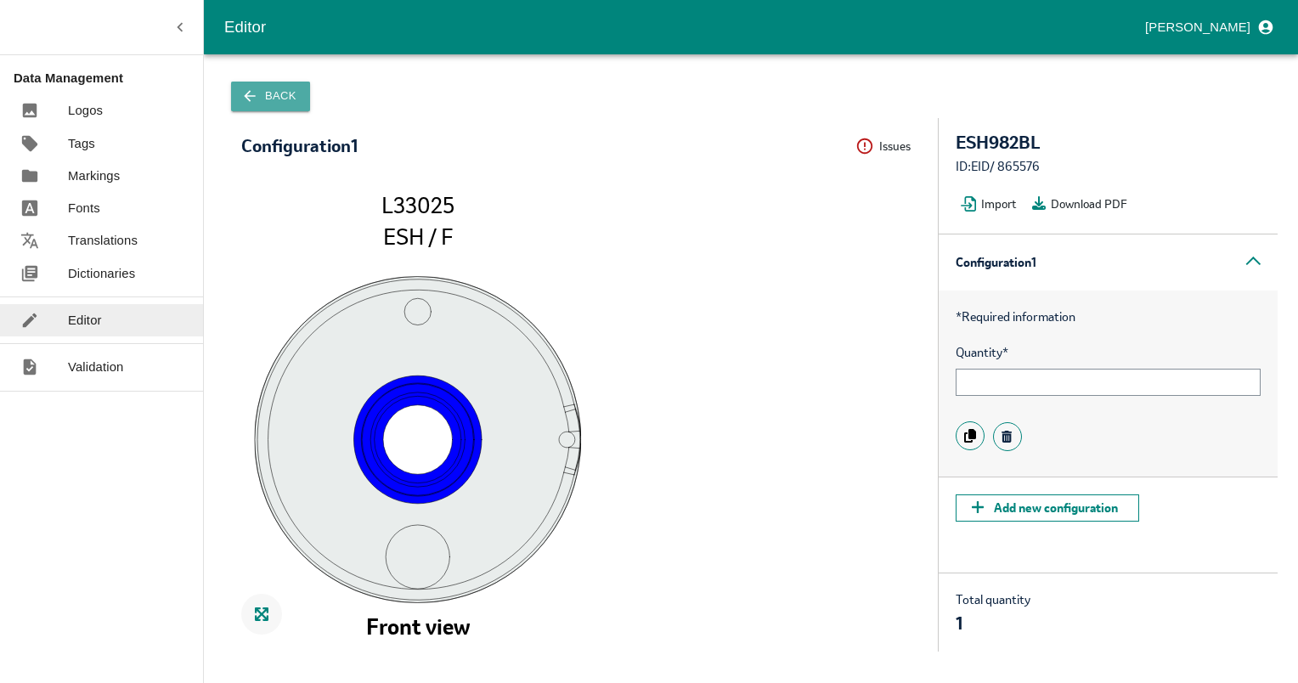
click at [268, 100] on button "Back" at bounding box center [270, 97] width 79 height 30
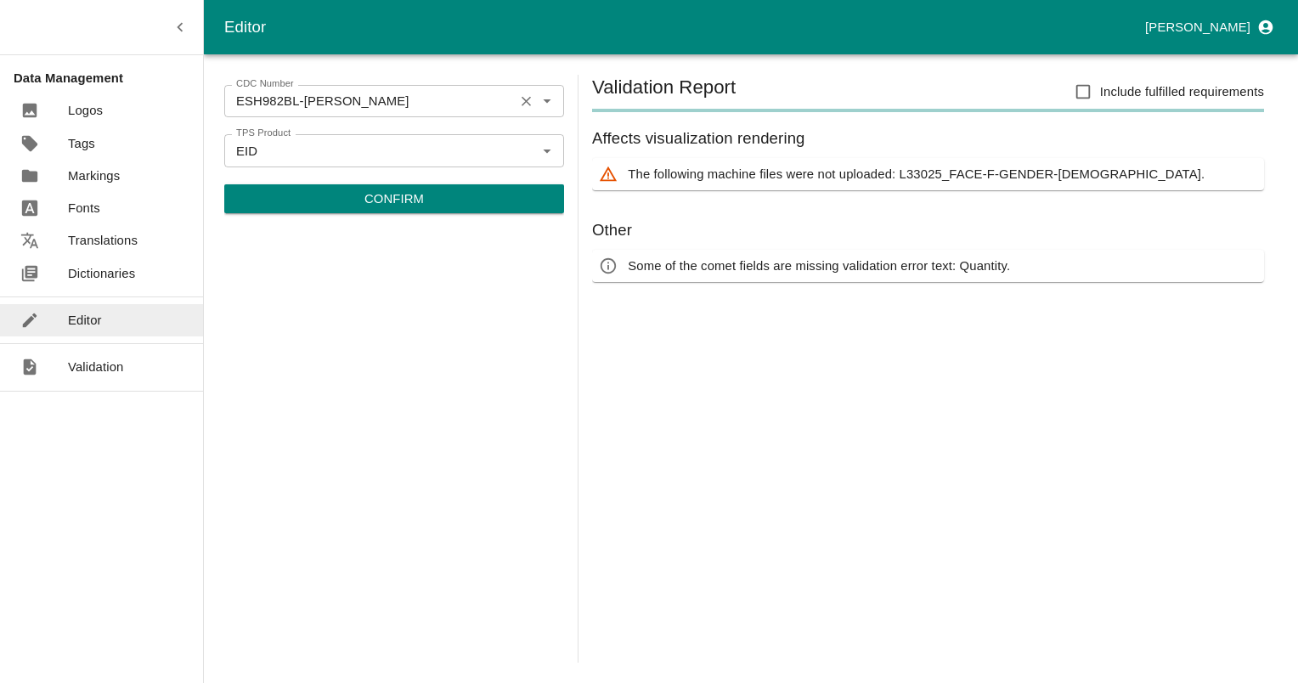
click at [372, 101] on input "ESH982BL-CHEVILLOT" at bounding box center [368, 101] width 279 height 22
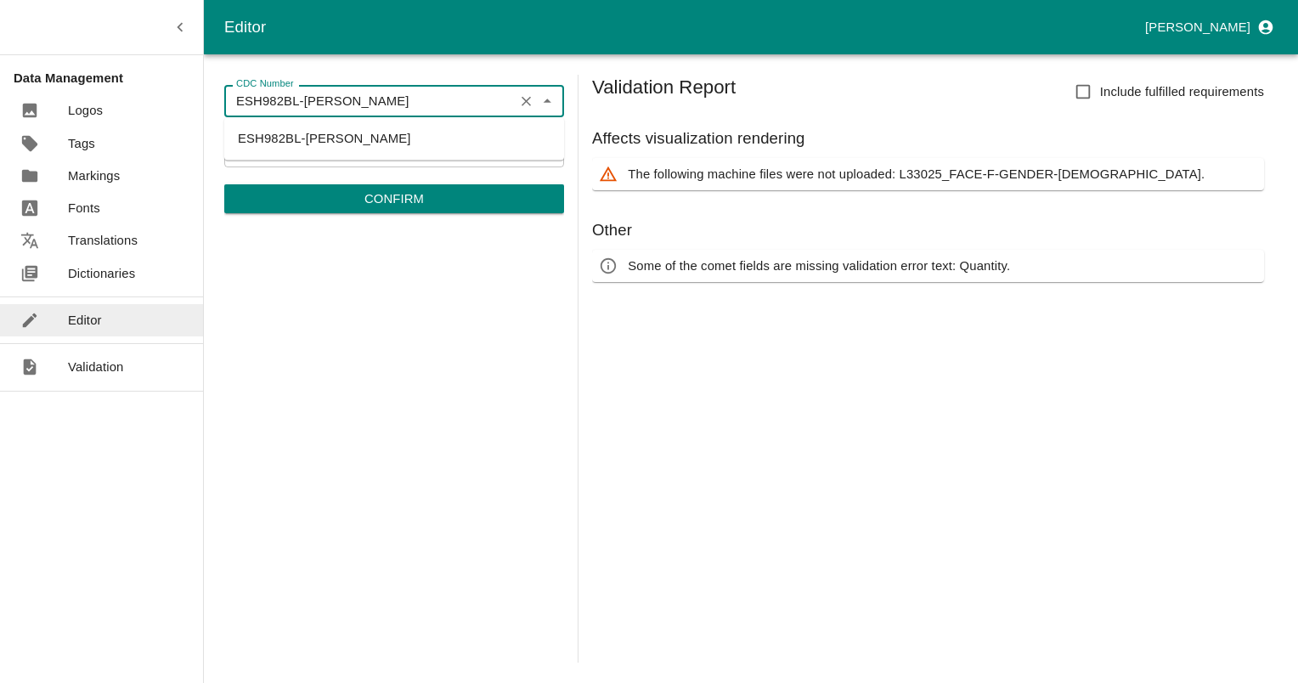
click at [372, 101] on input "ESH982BL-CHEVILLOT" at bounding box center [368, 101] width 279 height 22
click at [409, 95] on input "ESH982BL-CHEVILLOT" at bounding box center [368, 101] width 279 height 22
click at [327, 139] on li "ESH982BL-ALLFLEX" at bounding box center [394, 138] width 340 height 29
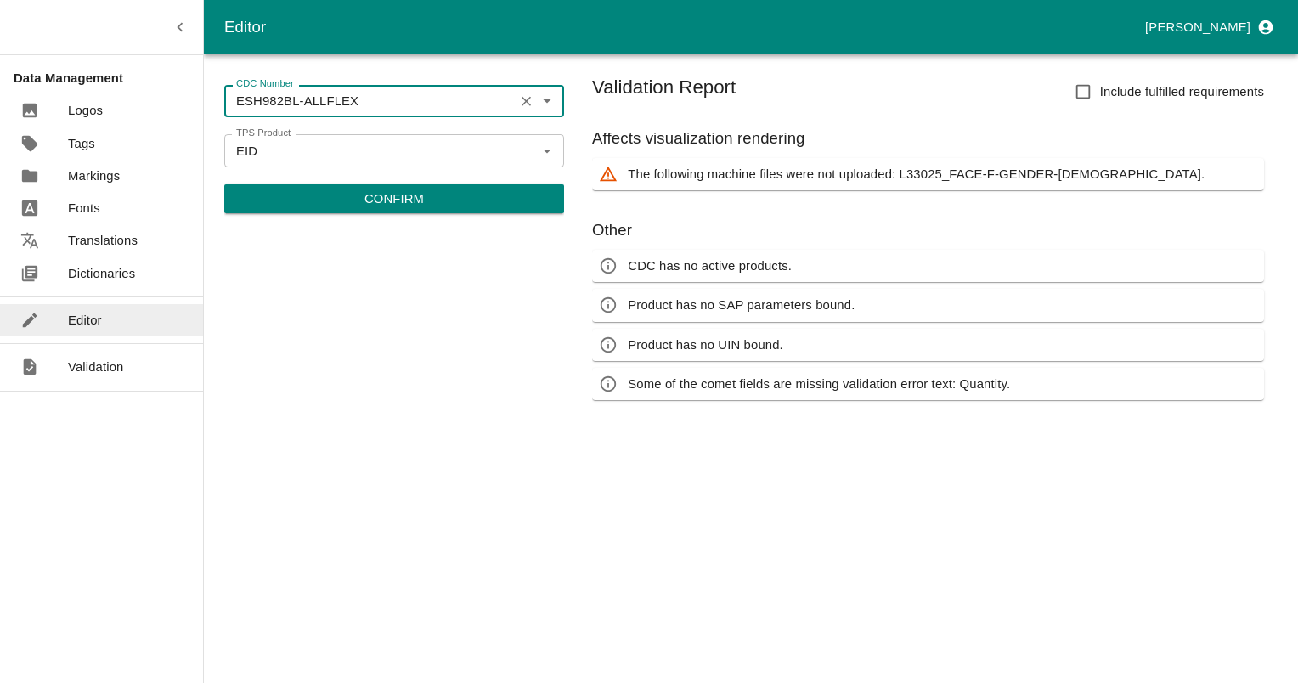
type input "ESH982BL-ALLFLEX"
click at [391, 197] on p "Confirm" at bounding box center [393, 198] width 59 height 19
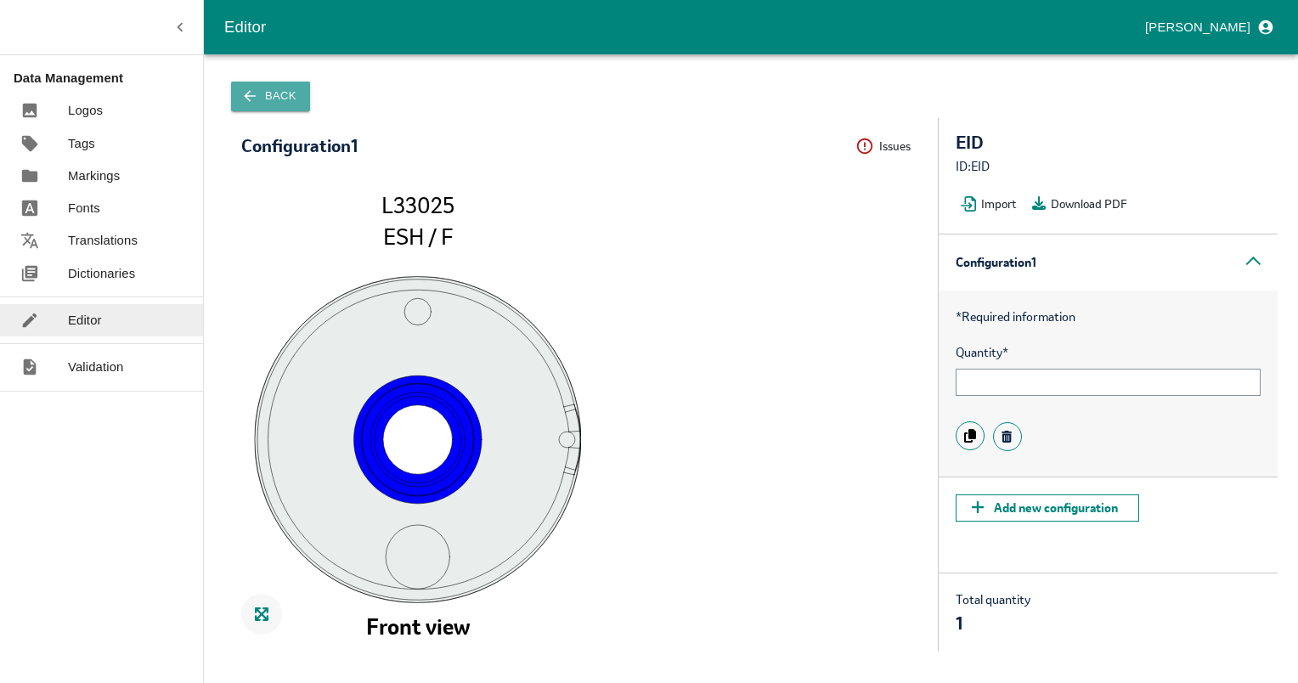
click at [262, 107] on button "Back" at bounding box center [270, 97] width 79 height 30
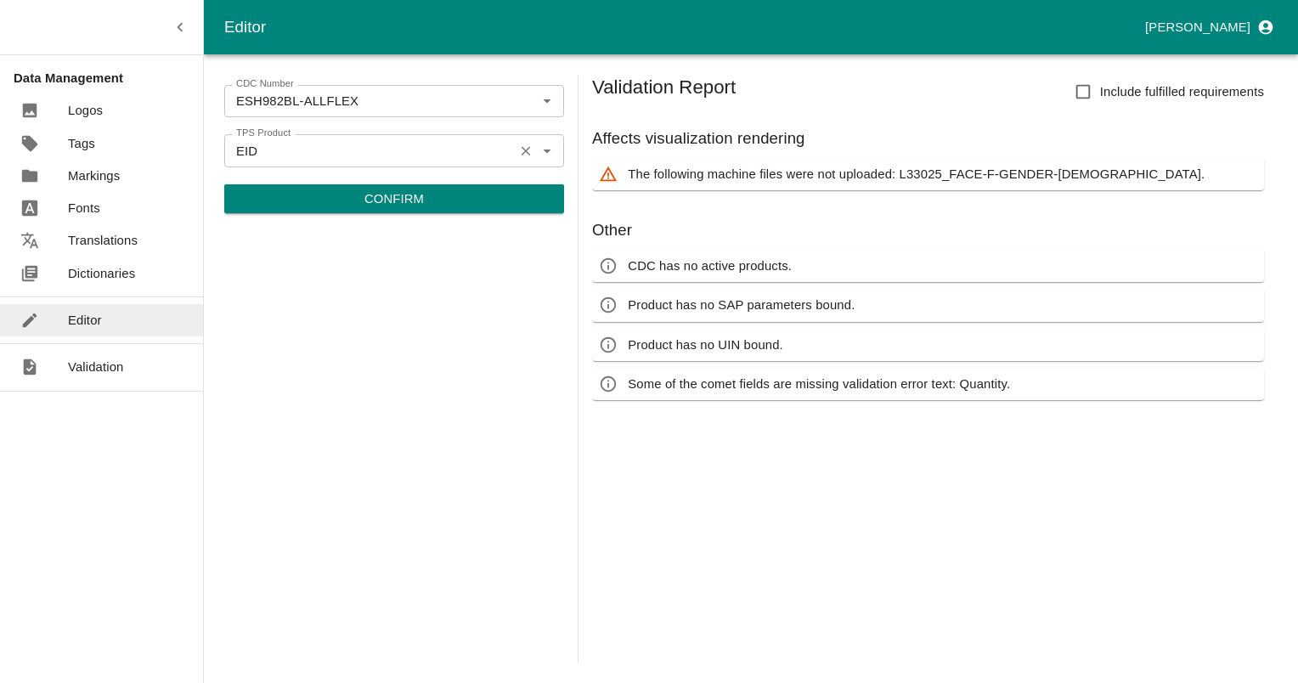
click at [522, 144] on icon "Clear" at bounding box center [526, 151] width 16 height 16
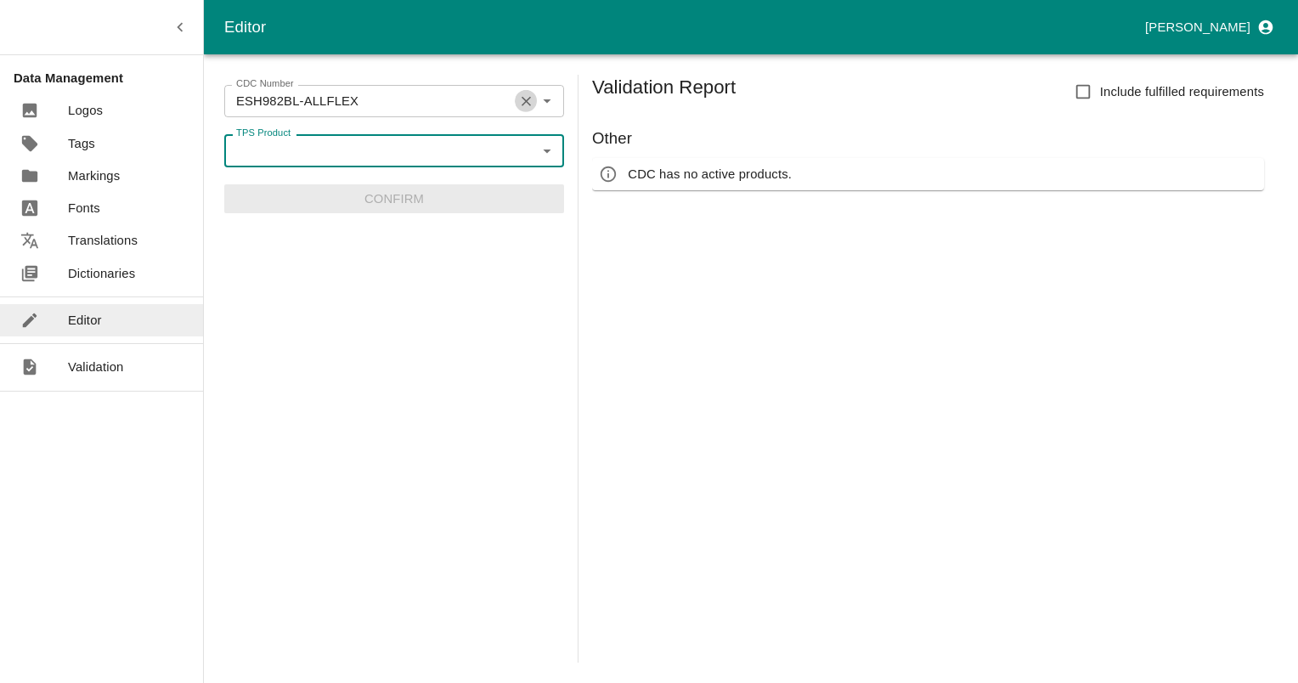
click at [518, 104] on icon "Clear" at bounding box center [526, 101] width 16 height 16
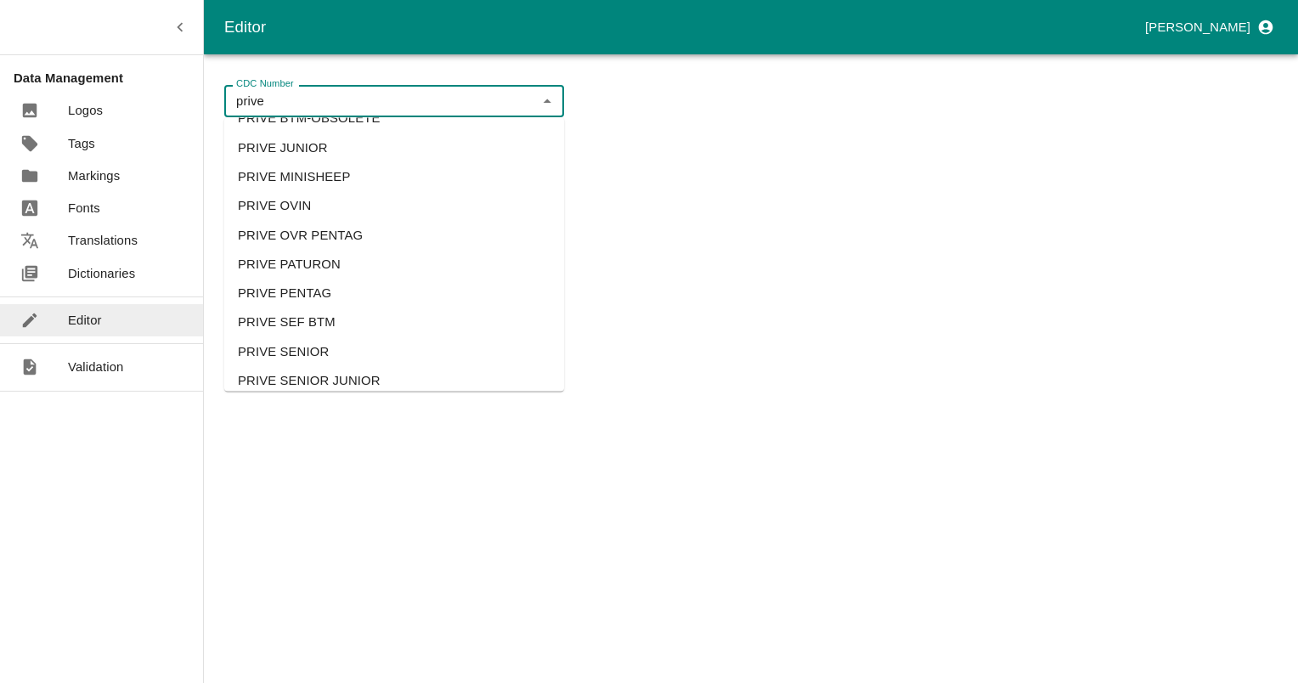
scroll to position [255, 0]
click at [313, 262] on li "PRIVE SENIOR" at bounding box center [394, 262] width 340 height 29
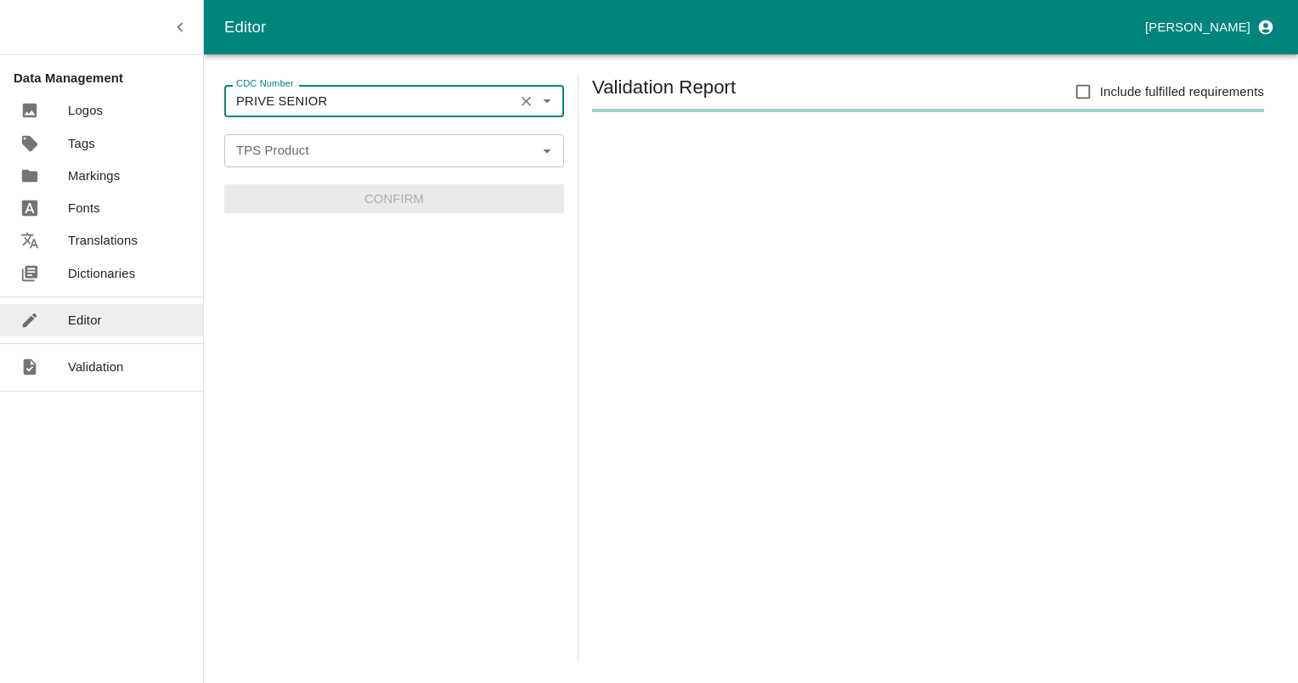
type input "PRIVE SENIOR"
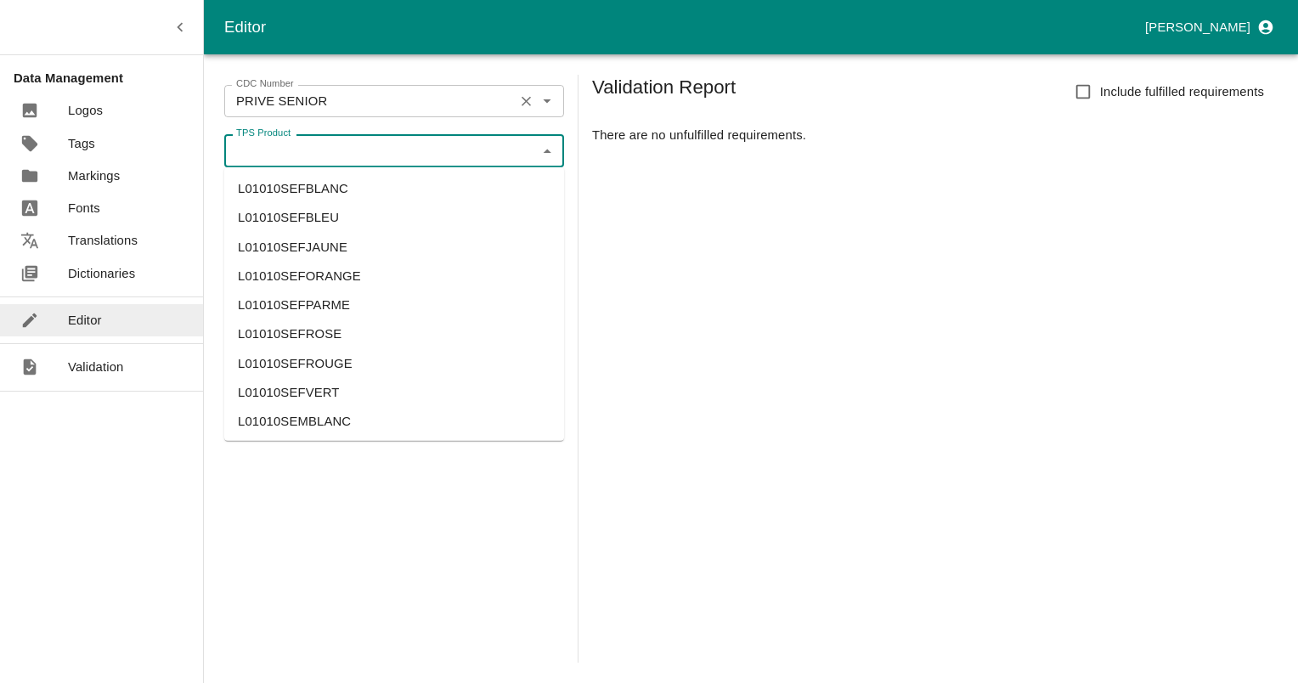
click at [316, 158] on input "TPS Product" at bounding box center [380, 150] width 302 height 22
paste input "L03810"
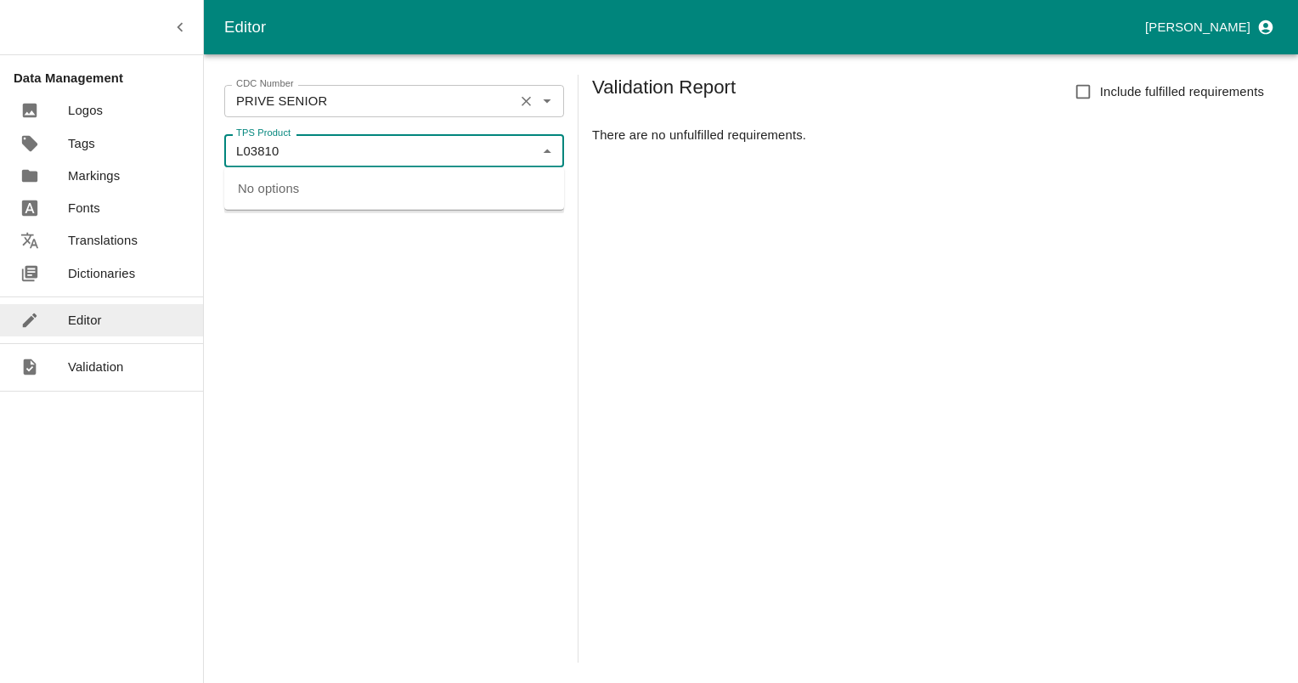
click at [324, 154] on input "L03810" at bounding box center [380, 150] width 302 height 22
type input "L03810"
click at [530, 99] on icon "Clear" at bounding box center [526, 101] width 16 height 16
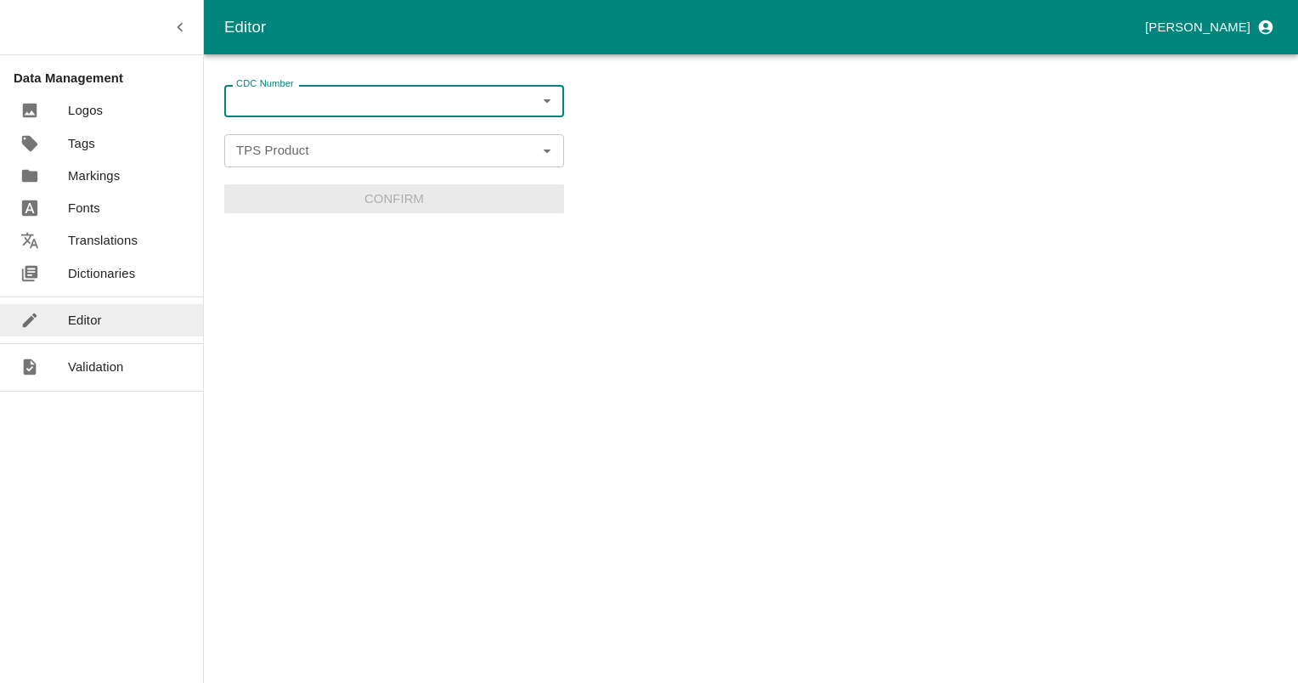
click at [373, 145] on input "TPS Product" at bounding box center [380, 150] width 302 height 22
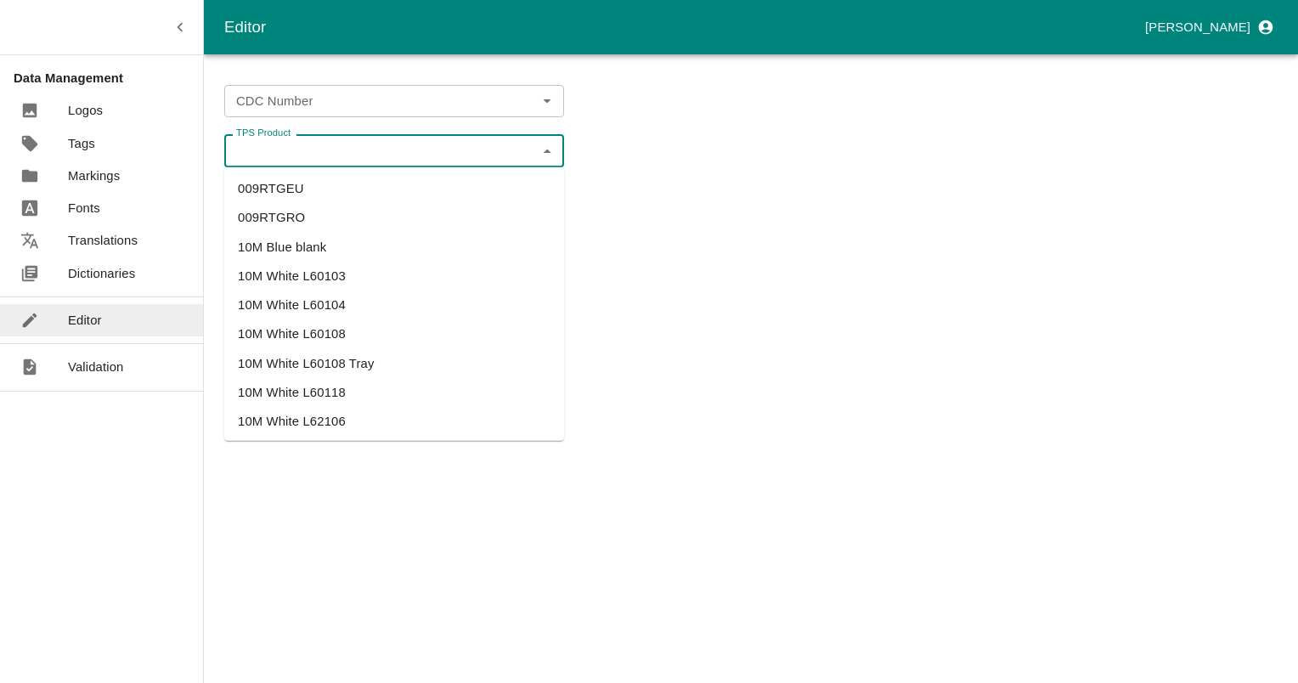
paste input "L03810"
type input "L03810"
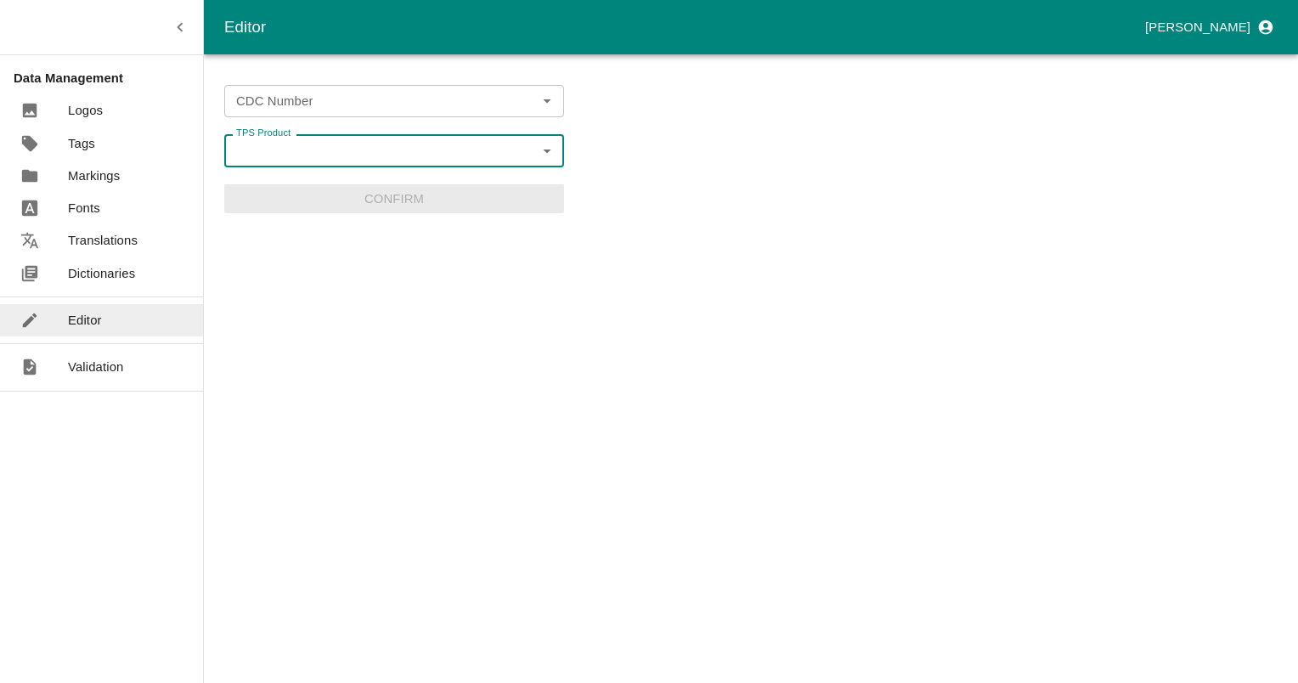
click at [299, 140] on input "TPS Product" at bounding box center [380, 150] width 302 height 22
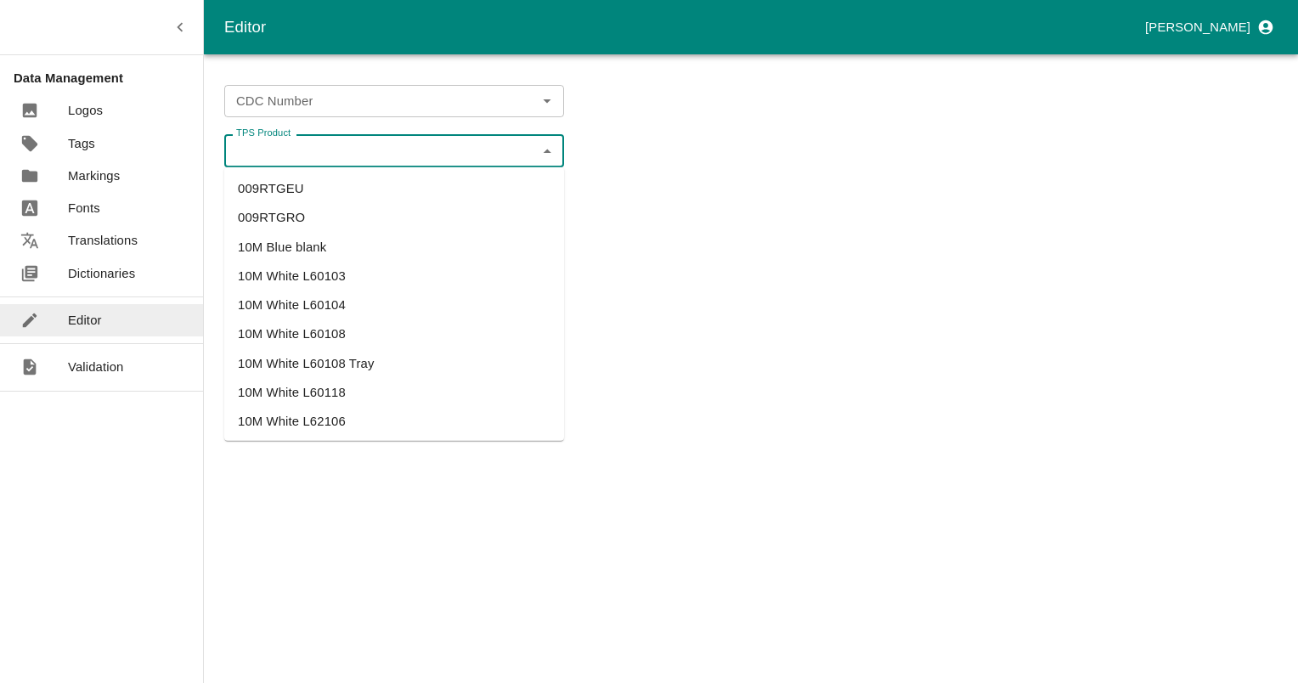
paste input "865576"
type input "865576"
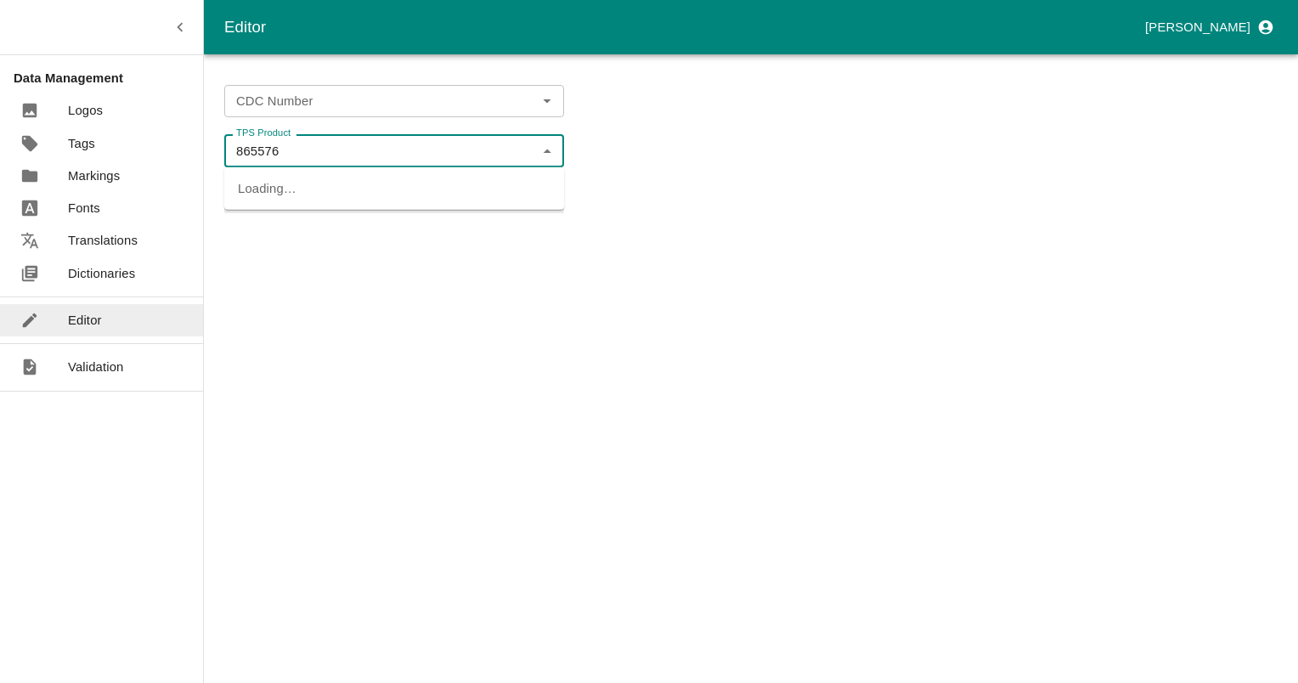
click at [275, 155] on input "865576" at bounding box center [380, 150] width 302 height 22
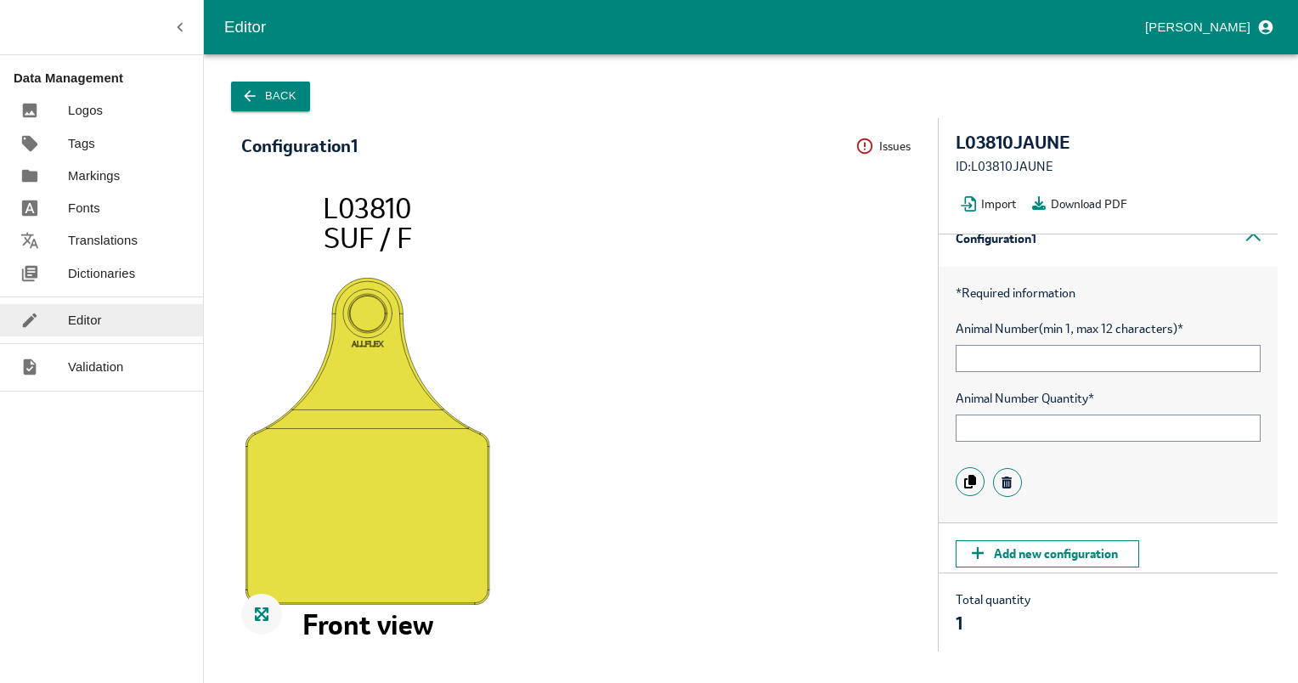
scroll to position [35, 0]
